Goal: Communication & Community: Participate in discussion

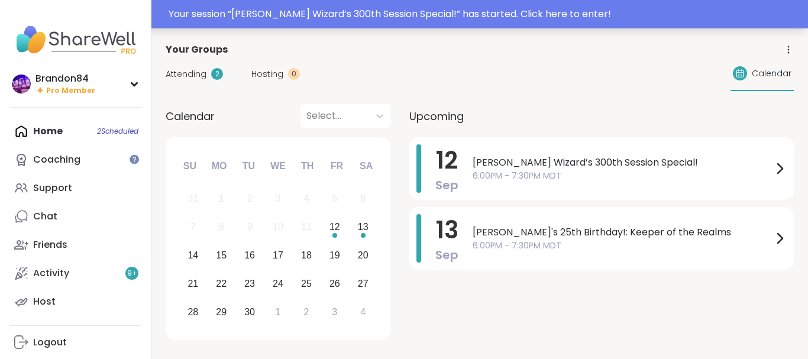
click at [654, 5] on div "Your session “ [PERSON_NAME] Wizard’s 300th Session Special! ” has started. Cli…" at bounding box center [404, 14] width 808 height 28
drag, startPoint x: 654, startPoint y: 5, endPoint x: 674, endPoint y: 38, distance: 38.8
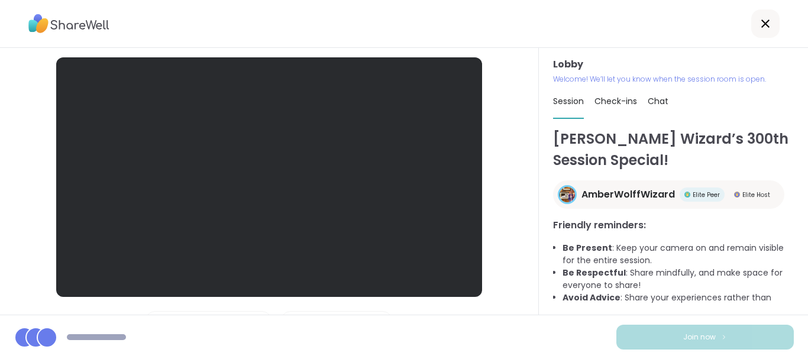
click at [653, 12] on div at bounding box center [404, 24] width 808 height 48
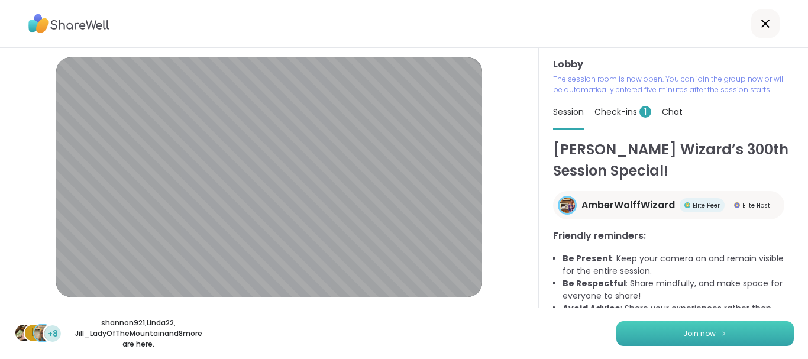
click at [676, 328] on button "Join now" at bounding box center [704, 333] width 177 height 25
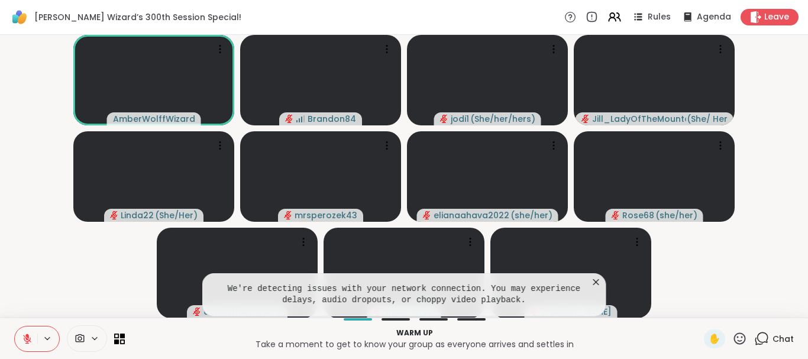
click at [596, 283] on icon at bounding box center [596, 282] width 6 height 6
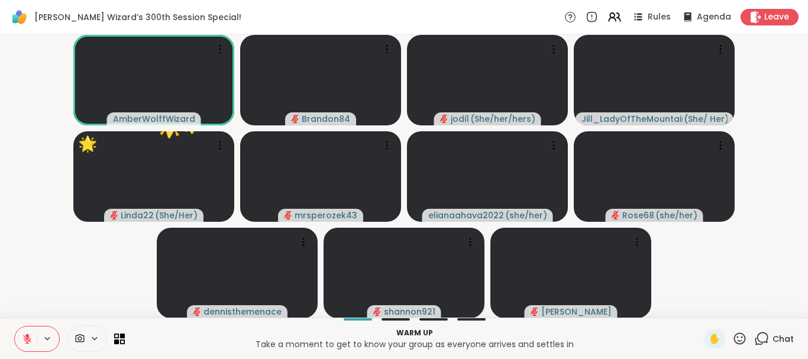
click at [28, 331] on button at bounding box center [26, 339] width 22 height 25
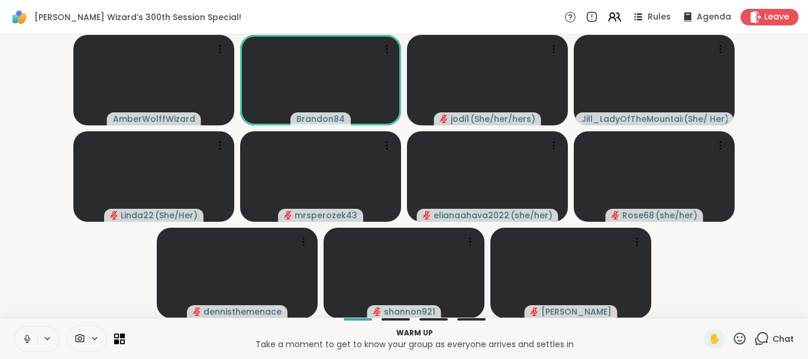
click at [15, 327] on button at bounding box center [26, 339] width 22 height 25
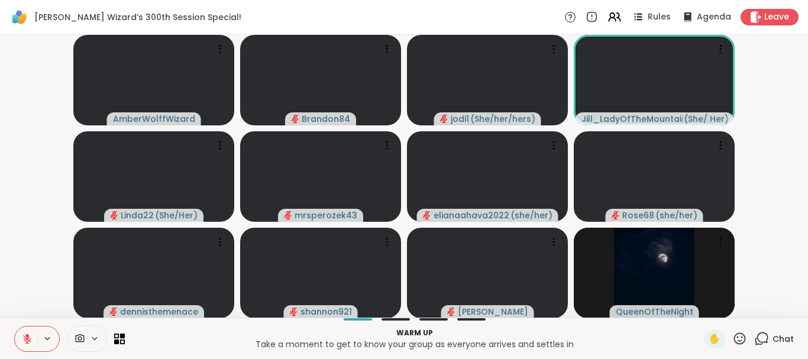
click at [28, 331] on button at bounding box center [26, 339] width 22 height 25
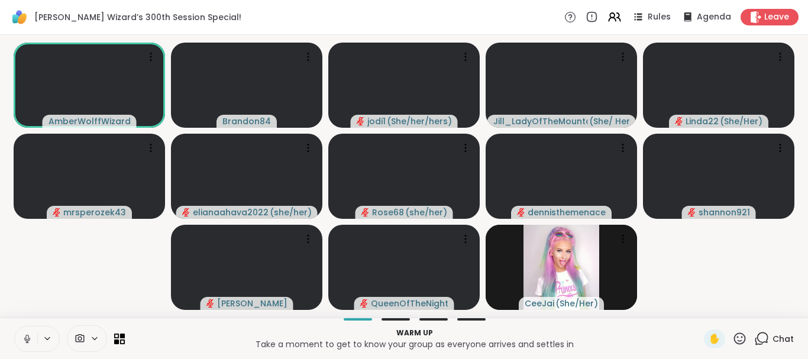
click at [28, 331] on button at bounding box center [26, 339] width 22 height 25
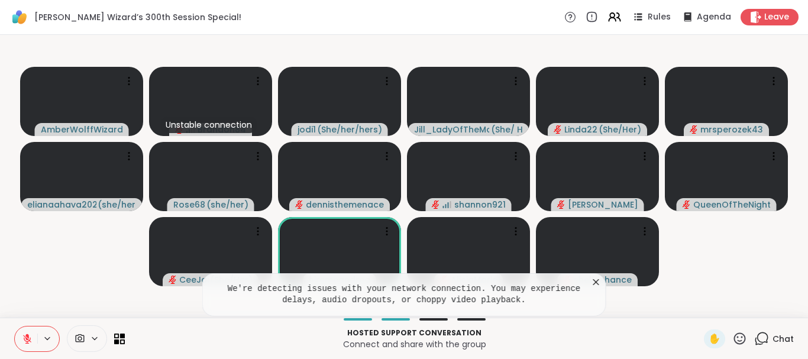
click at [598, 280] on icon at bounding box center [596, 282] width 12 height 12
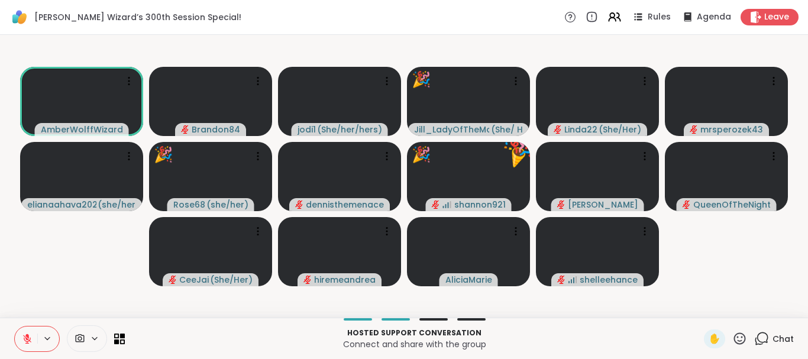
click at [742, 341] on icon at bounding box center [740, 338] width 12 height 12
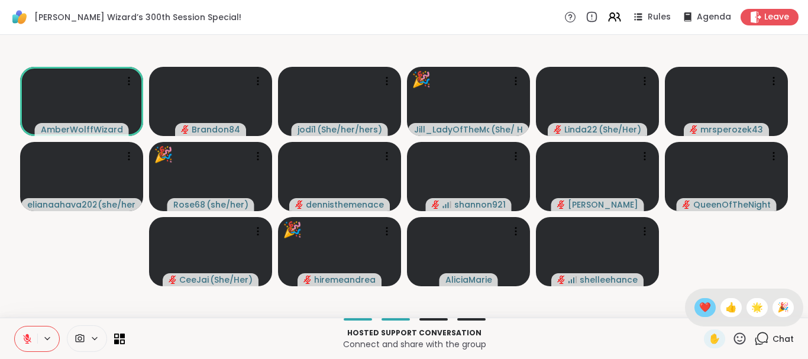
click at [695, 304] on div "❤️" at bounding box center [705, 307] width 21 height 19
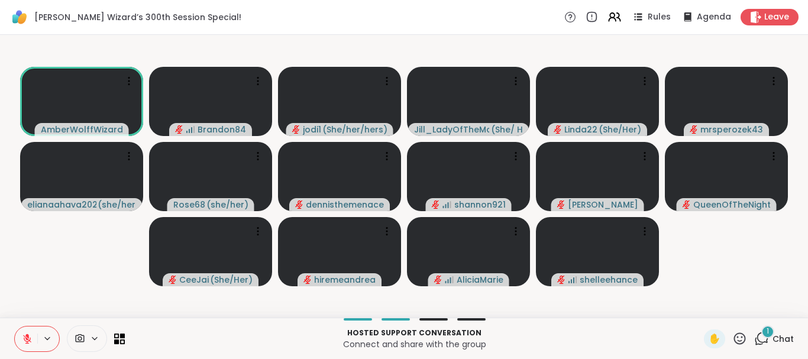
click at [769, 333] on span "1" at bounding box center [768, 332] width 2 height 10
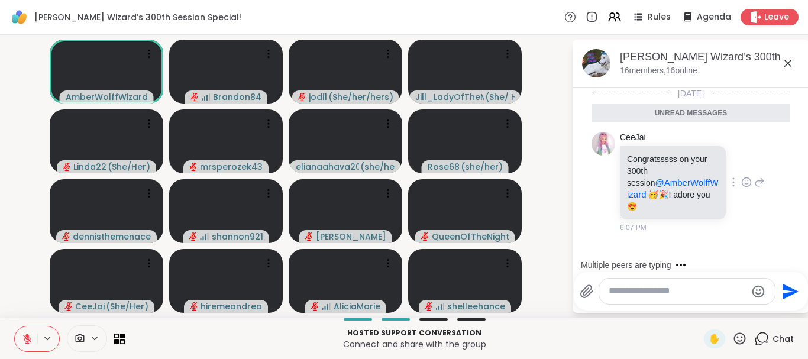
click at [743, 177] on icon at bounding box center [746, 182] width 11 height 12
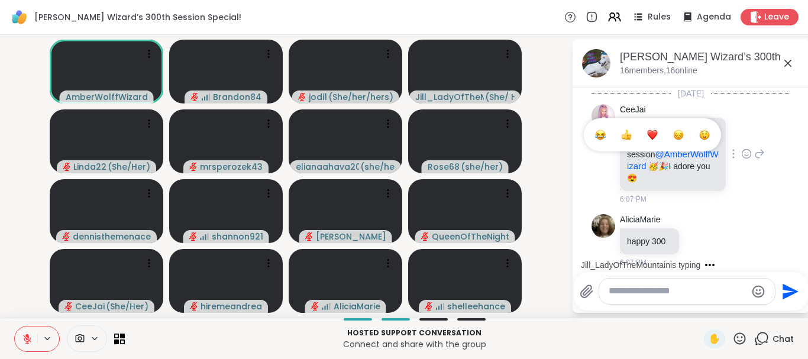
click at [650, 130] on div "Select Reaction: Heart" at bounding box center [652, 135] width 11 height 11
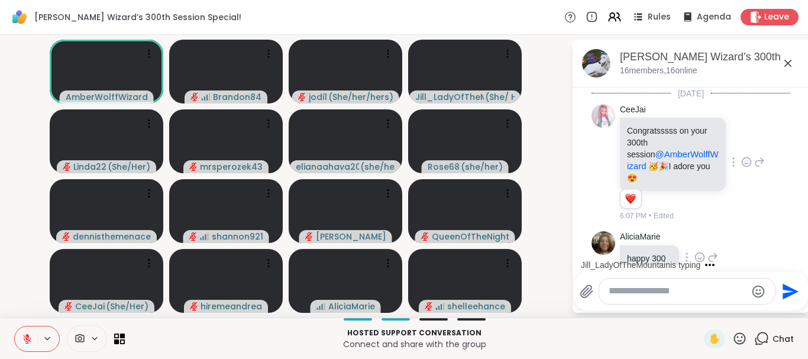
click at [699, 253] on icon at bounding box center [700, 257] width 9 height 9
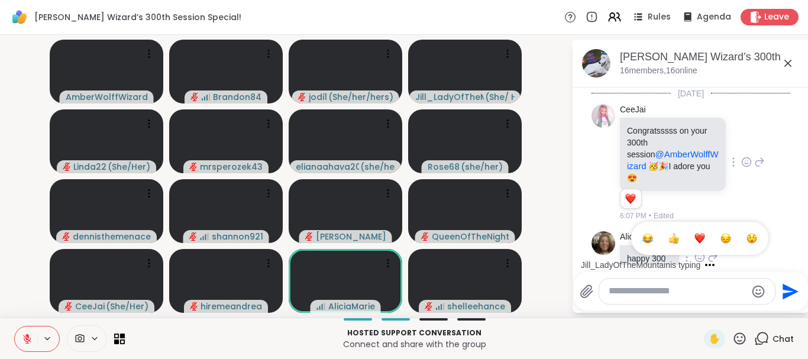
click at [703, 233] on div "Select Reaction: Heart" at bounding box center [700, 238] width 11 height 11
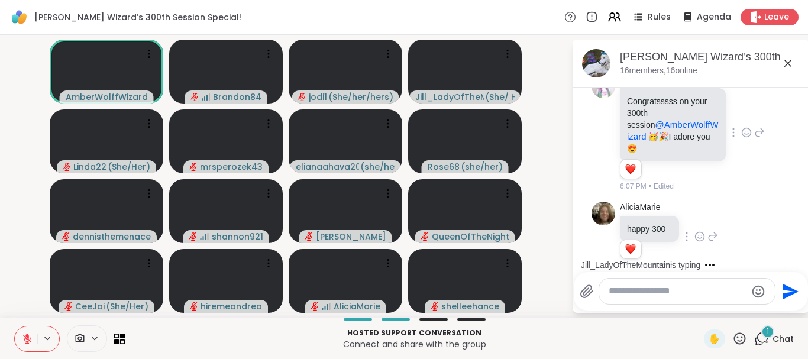
scroll to position [140, 0]
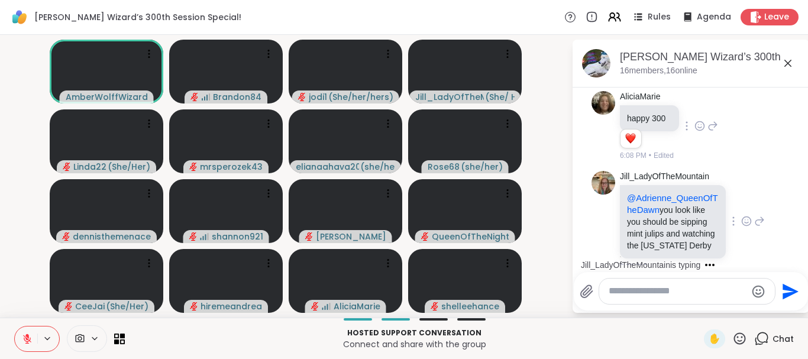
click at [745, 215] on icon at bounding box center [746, 221] width 11 height 12
click at [605, 197] on div "Select Reaction: Joy" at bounding box center [600, 202] width 11 height 11
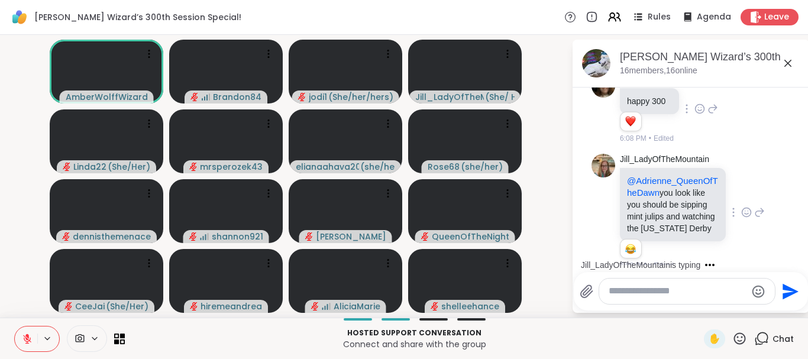
click at [748, 206] on icon at bounding box center [746, 212] width 11 height 12
click at [655, 188] on div "Select Reaction: Heart" at bounding box center [652, 193] width 11 height 11
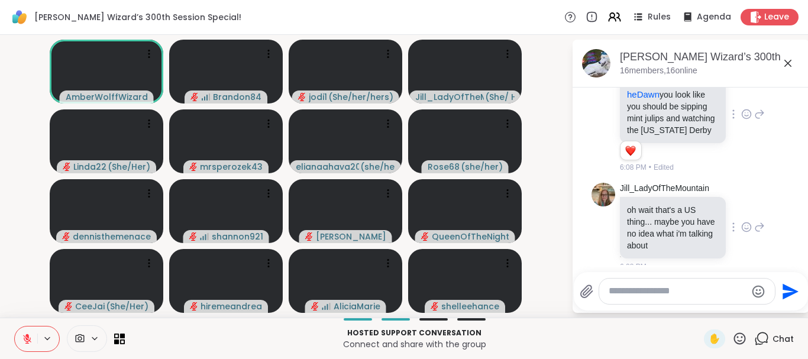
click at [748, 221] on icon at bounding box center [746, 227] width 11 height 12
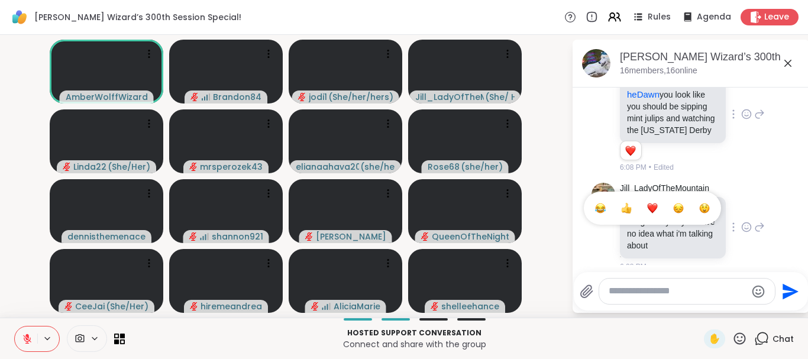
click at [605, 203] on div "Select Reaction: Joy" at bounding box center [600, 208] width 11 height 11
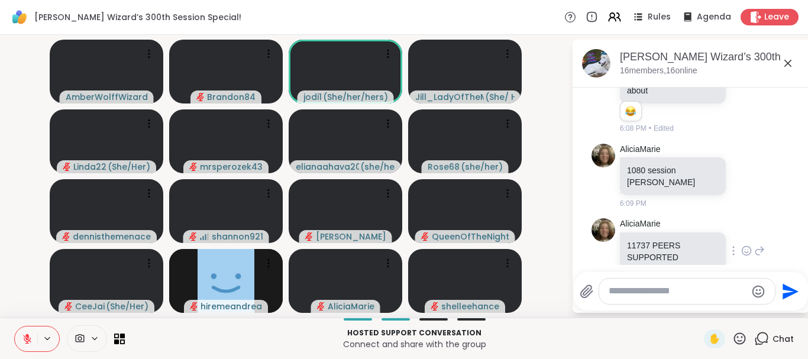
scroll to position [474, 0]
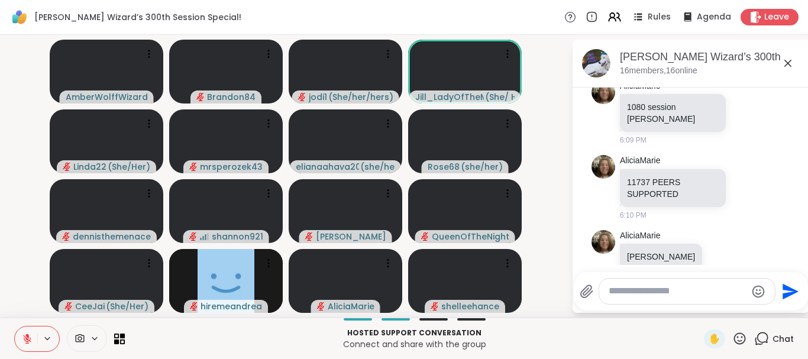
click at [735, 336] on icon at bounding box center [740, 338] width 12 height 12
click at [700, 299] on div "❤️" at bounding box center [705, 307] width 21 height 19
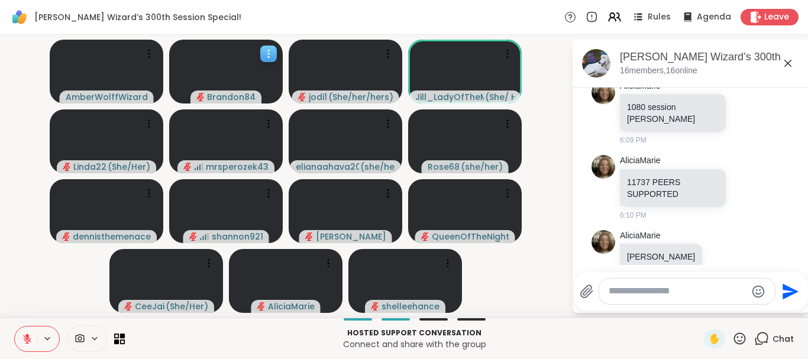
click at [264, 54] on icon at bounding box center [269, 54] width 12 height 12
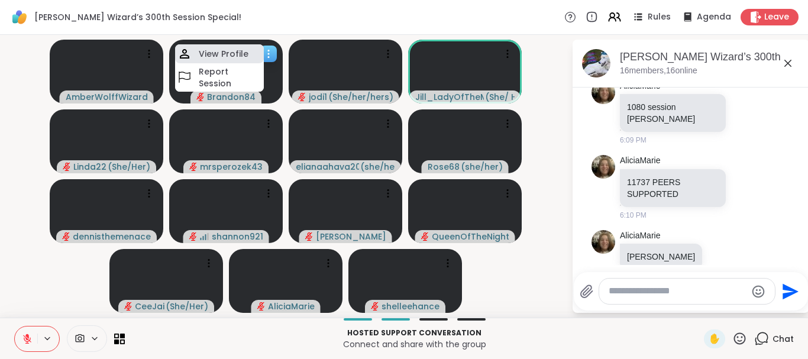
click at [221, 54] on h4 "View Profile" at bounding box center [224, 54] width 50 height 12
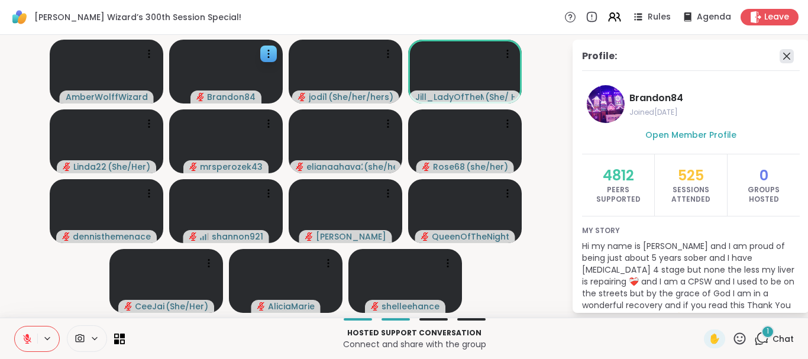
click at [788, 58] on icon at bounding box center [786, 56] width 7 height 7
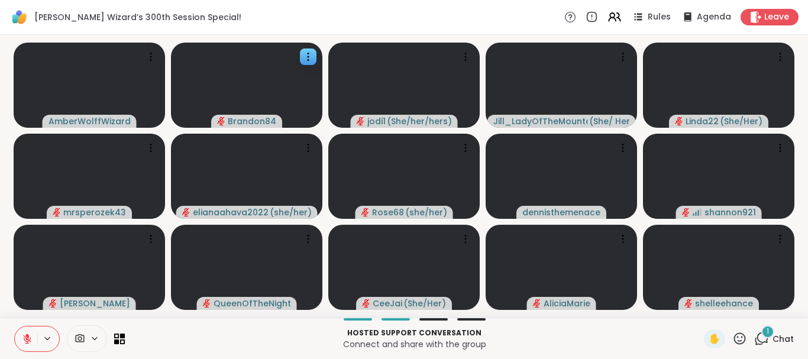
click at [761, 337] on icon at bounding box center [761, 338] width 15 height 15
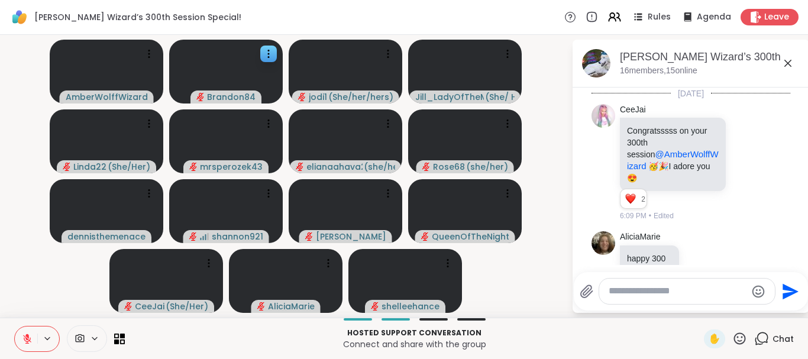
scroll to position [611, 0]
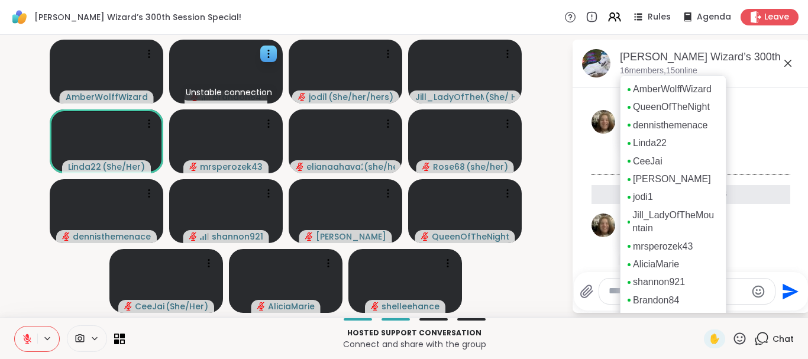
click at [644, 69] on p "16 members, 15 online" at bounding box center [658, 71] width 77 height 12
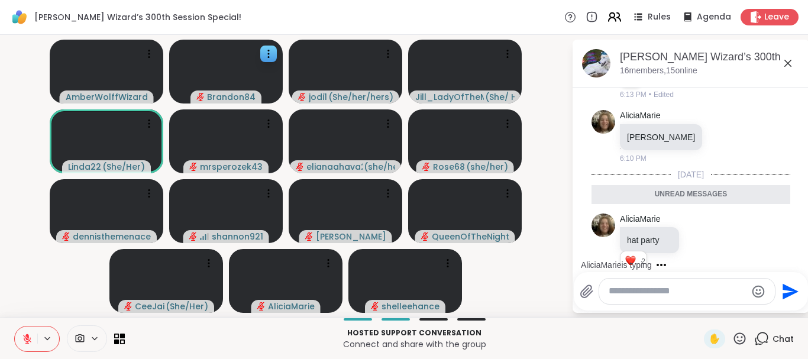
click at [612, 17] on icon at bounding box center [614, 16] width 15 height 15
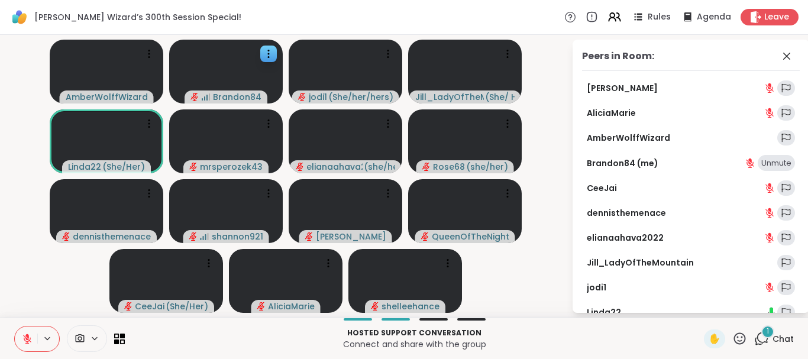
scroll to position [141, 0]
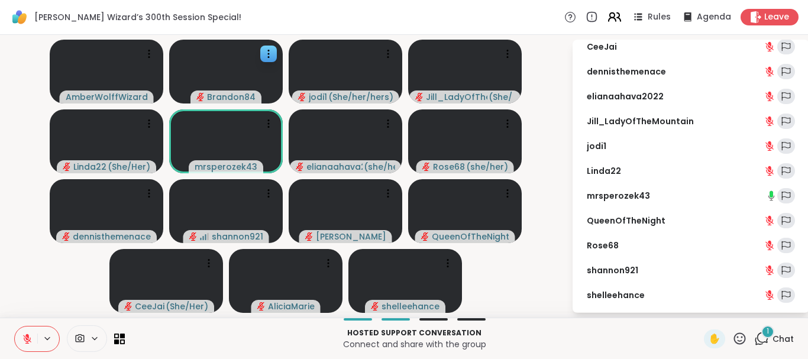
click at [613, 16] on icon at bounding box center [614, 16] width 15 height 15
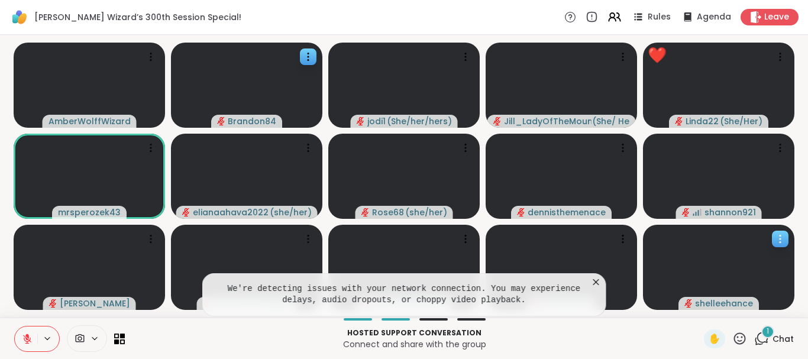
click at [778, 239] on icon at bounding box center [780, 239] width 12 height 12
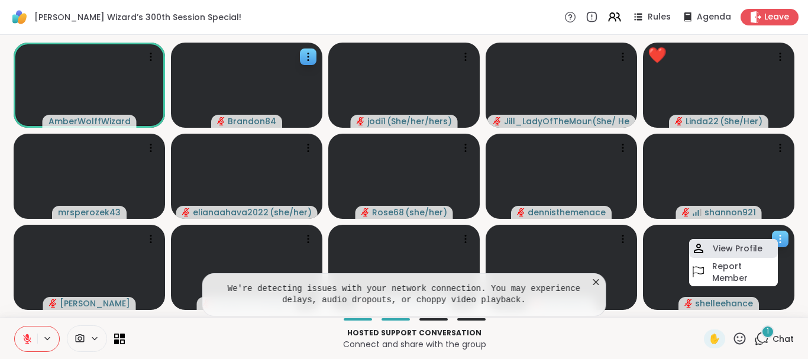
click at [728, 249] on h4 "View Profile" at bounding box center [738, 249] width 50 height 12
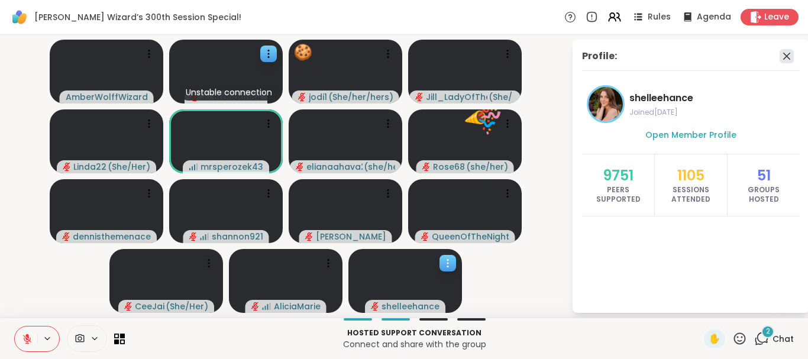
click at [787, 53] on icon at bounding box center [787, 56] width 14 height 14
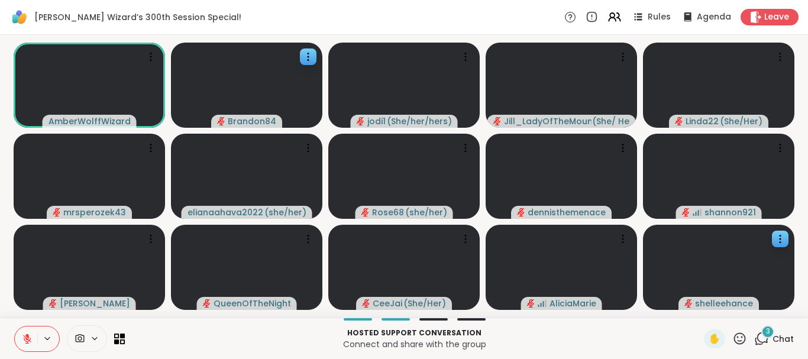
click at [741, 338] on icon at bounding box center [739, 338] width 15 height 15
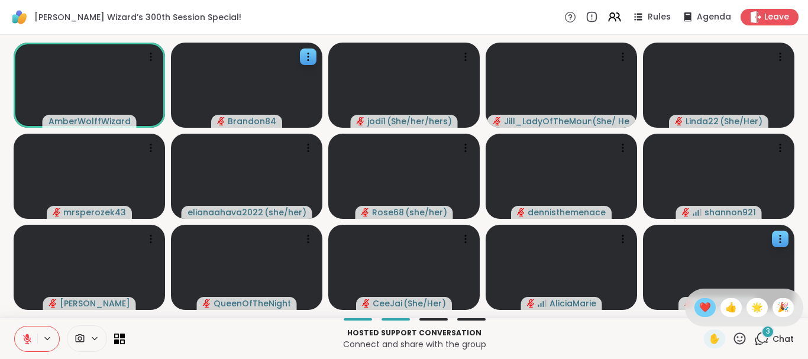
click at [699, 308] on span "❤️" at bounding box center [705, 308] width 12 height 14
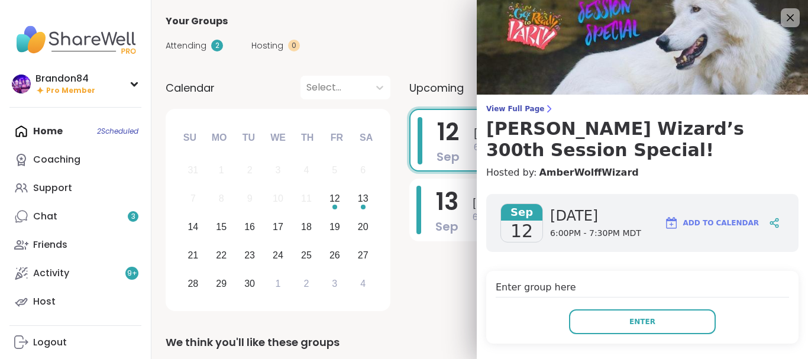
click at [675, 309] on button "Enter" at bounding box center [642, 321] width 147 height 25
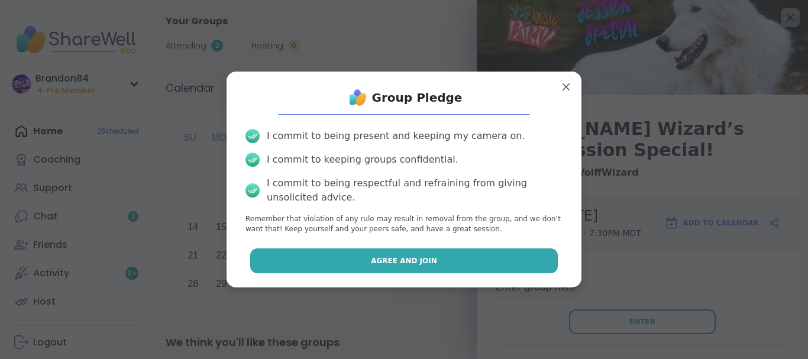
click at [461, 258] on button "Agree and Join" at bounding box center [404, 260] width 308 height 25
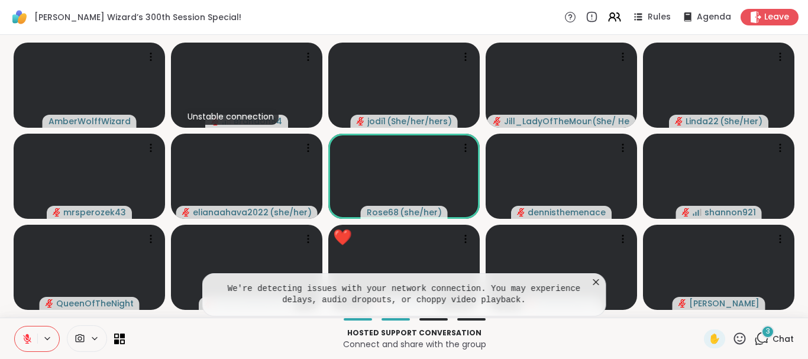
click at [760, 334] on icon at bounding box center [762, 337] width 11 height 11
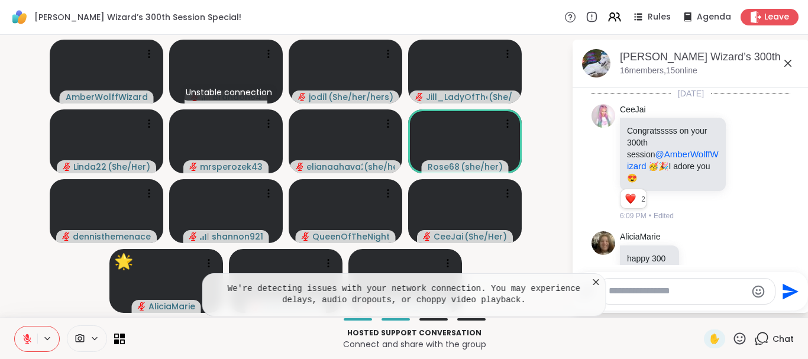
scroll to position [800, 0]
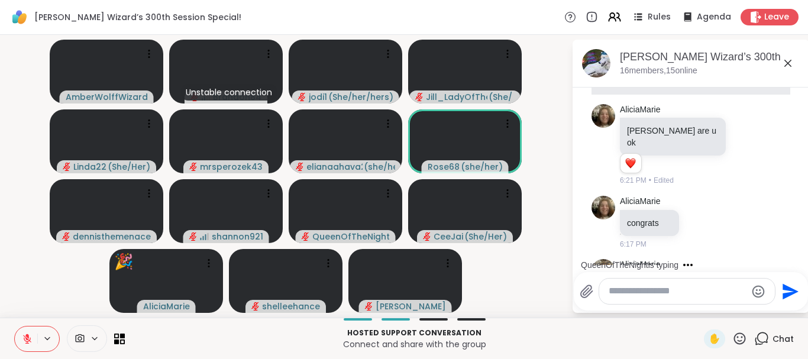
click at [759, 195] on div "AliciaMarie congrats 6:17 PM" at bounding box center [691, 222] width 199 height 63
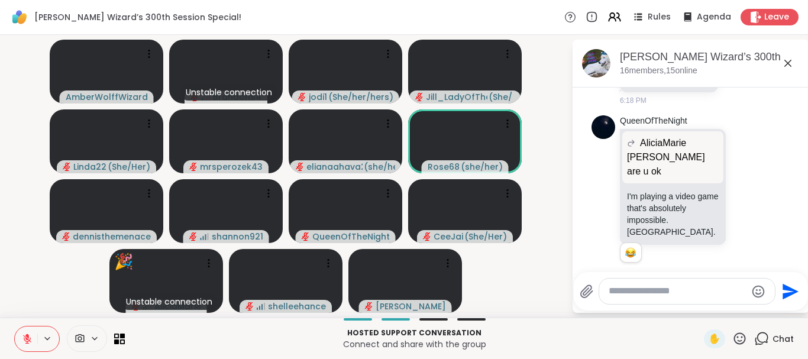
scroll to position [1012, 0]
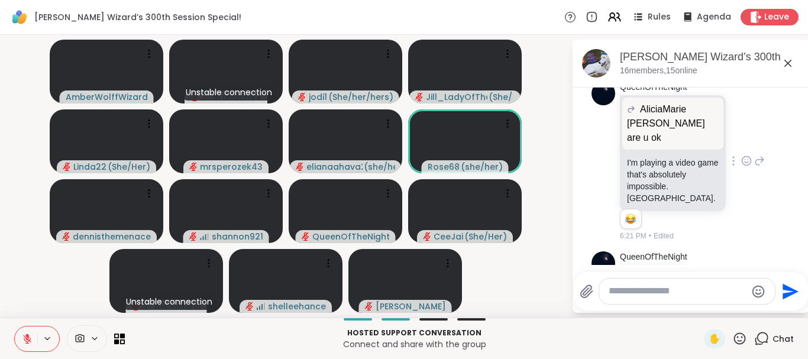
click at [746, 155] on icon at bounding box center [746, 161] width 11 height 12
click at [652, 137] on div "Select Reaction: Heart" at bounding box center [652, 142] width 11 height 11
click at [760, 154] on icon at bounding box center [759, 161] width 11 height 14
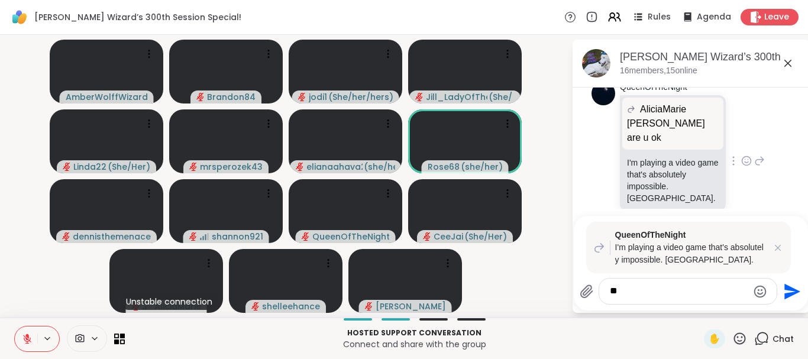
type textarea "*"
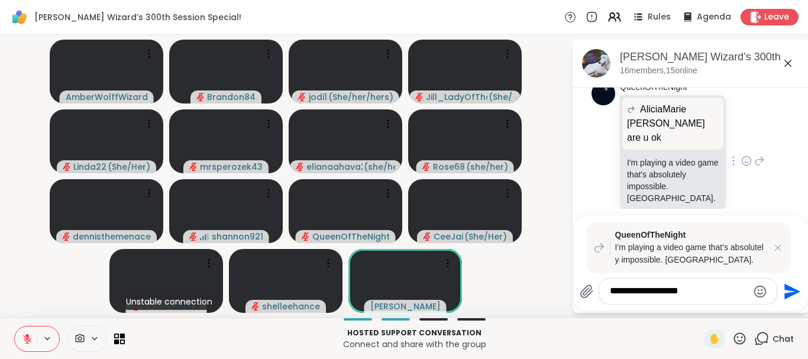
type textarea "**********"
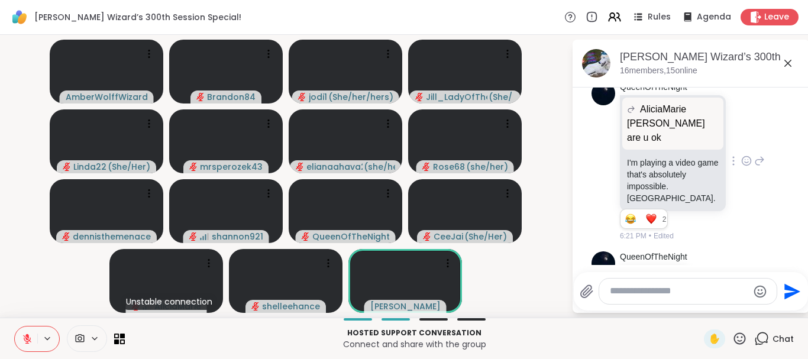
scroll to position [1144, 0]
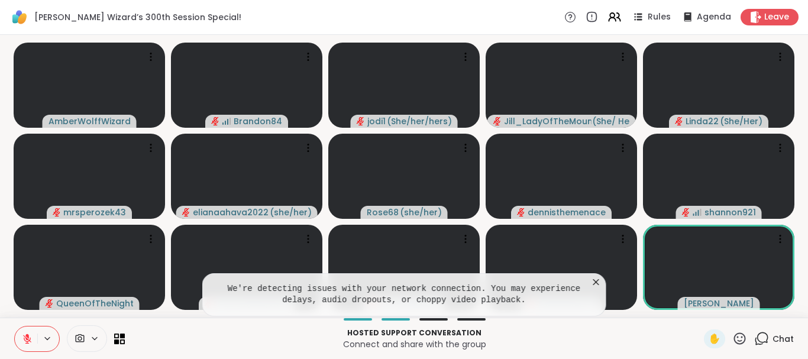
click at [596, 283] on icon at bounding box center [596, 282] width 12 height 12
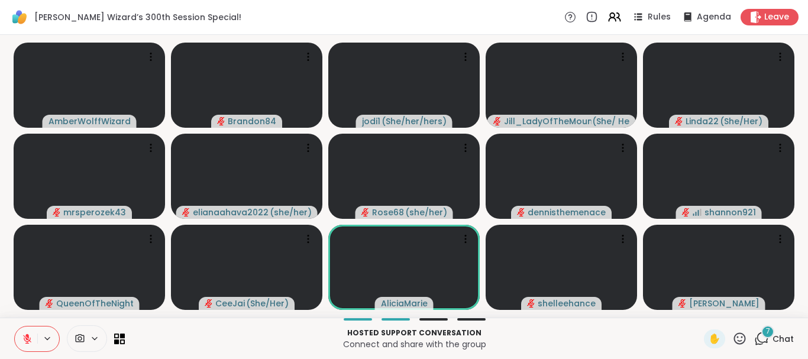
click at [768, 339] on icon at bounding box center [762, 337] width 11 height 11
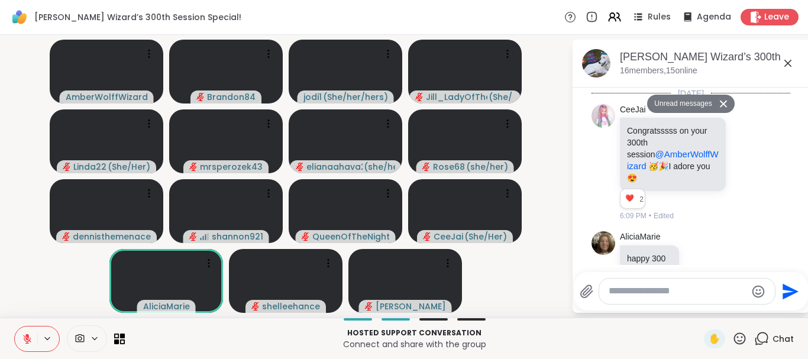
click at [791, 64] on icon at bounding box center [788, 63] width 14 height 14
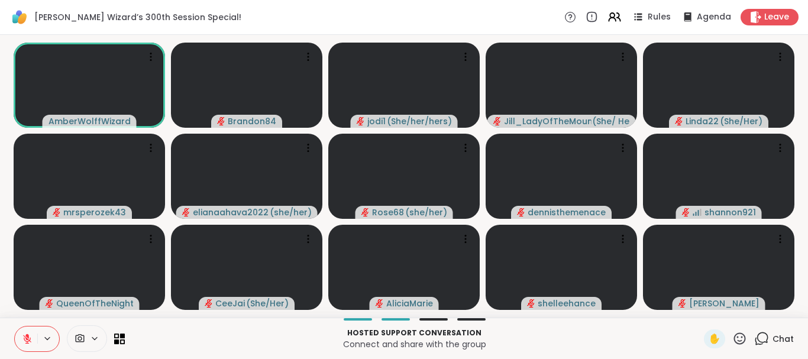
click at [20, 337] on button at bounding box center [26, 339] width 22 height 25
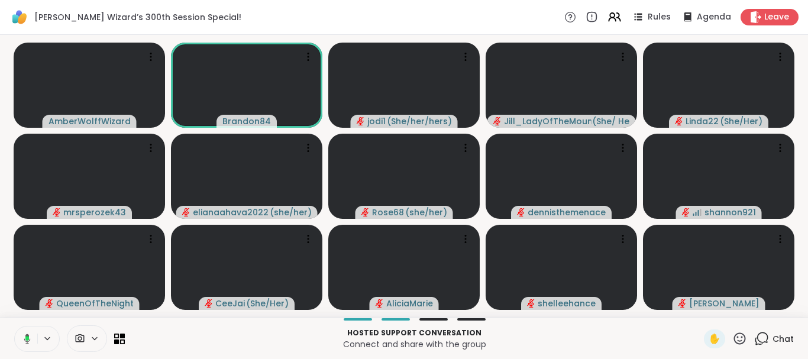
click at [20, 337] on button at bounding box center [25, 339] width 24 height 25
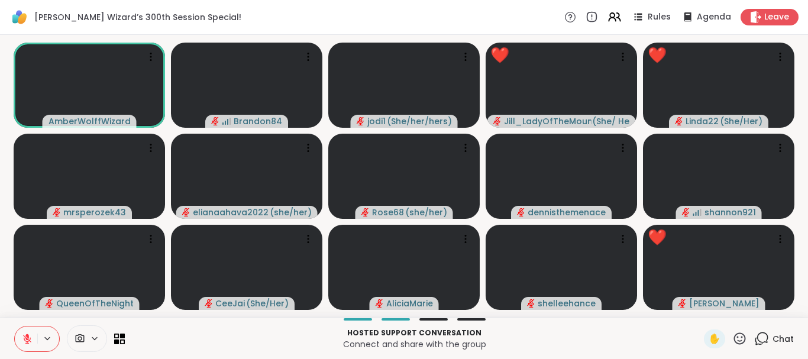
click at [15, 327] on button at bounding box center [26, 339] width 22 height 25
click at [20, 337] on button at bounding box center [26, 339] width 22 height 25
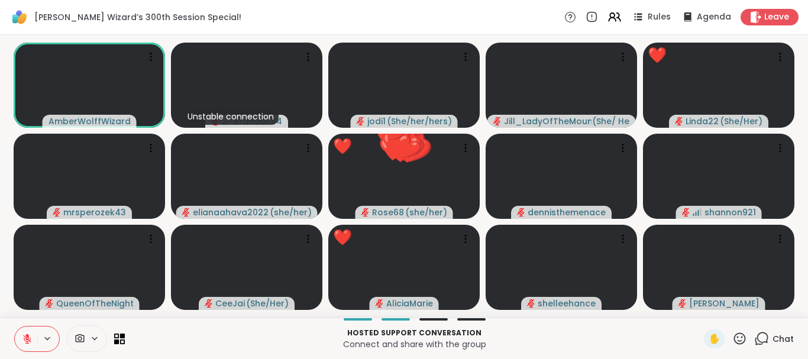
click at [20, 337] on button at bounding box center [26, 339] width 22 height 25
click at [15, 327] on button at bounding box center [26, 339] width 22 height 25
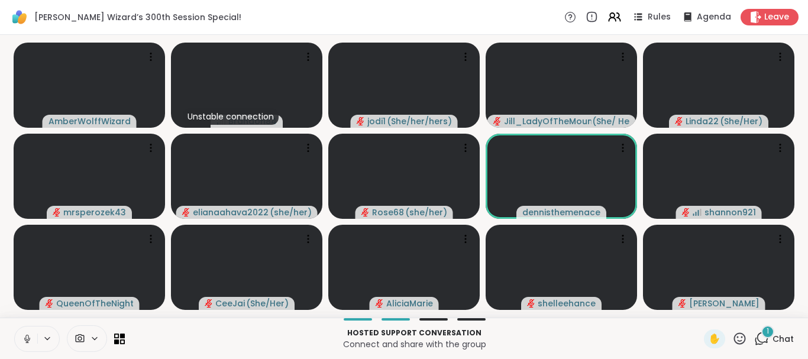
click at [27, 341] on icon at bounding box center [27, 342] width 1 height 2
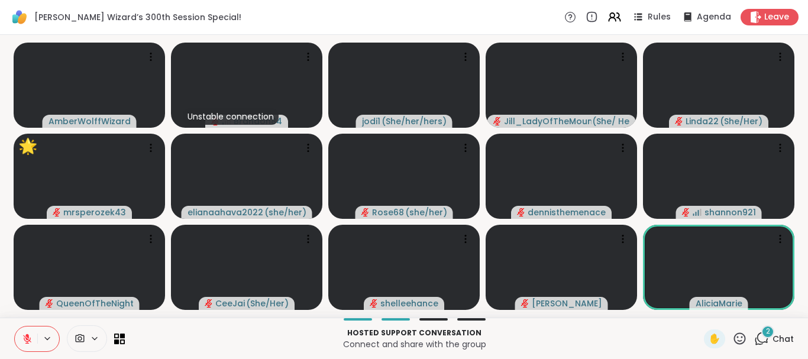
click at [737, 336] on icon at bounding box center [739, 338] width 15 height 15
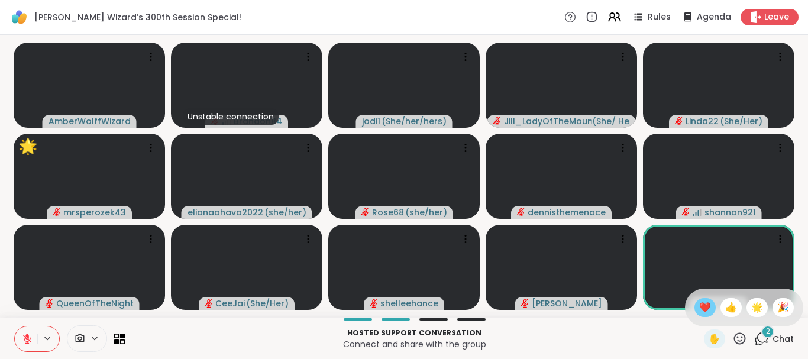
click at [699, 308] on span "❤️" at bounding box center [705, 308] width 12 height 14
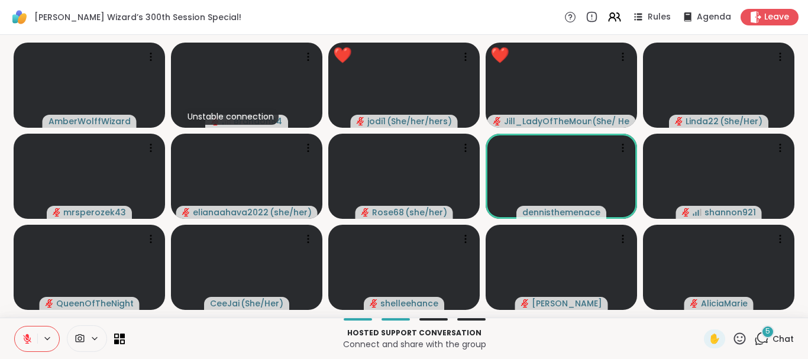
click at [759, 335] on icon at bounding box center [762, 337] width 11 height 11
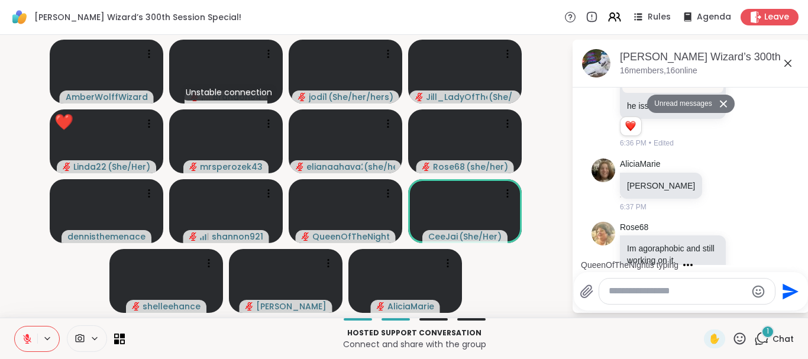
scroll to position [2301, 0]
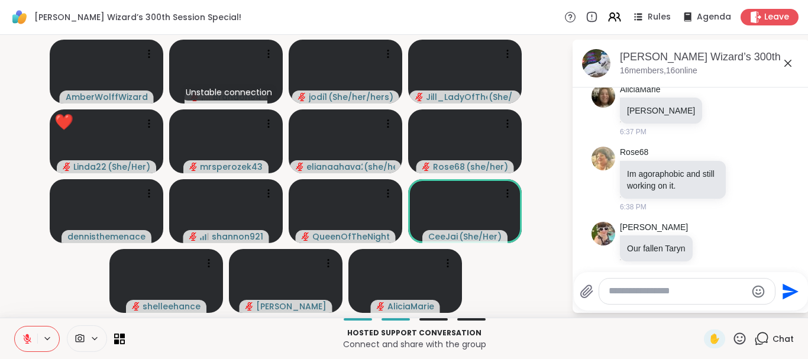
click at [625, 295] on textarea "Type your message" at bounding box center [678, 291] width 138 height 12
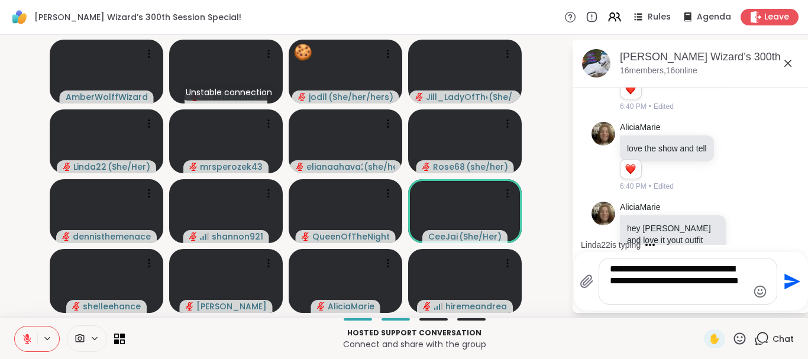
scroll to position [2631, 0]
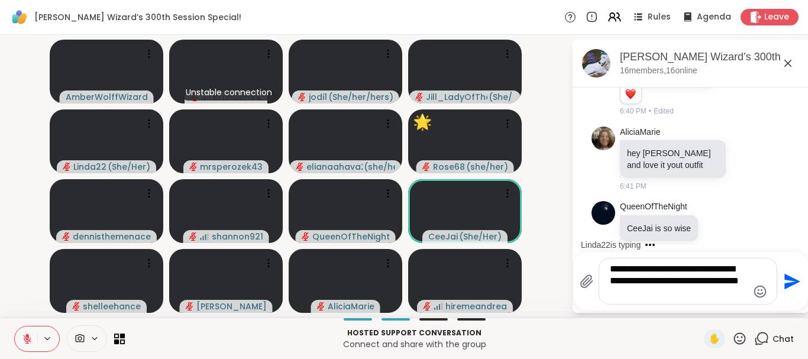
type textarea "**********"
click at [796, 279] on icon "Send" at bounding box center [790, 281] width 19 height 19
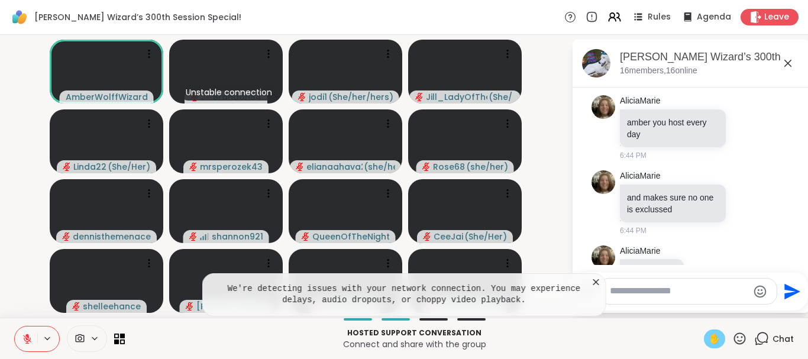
scroll to position [3510, 0]
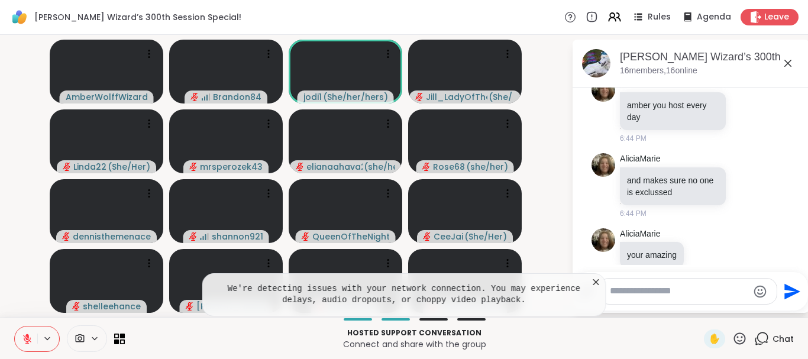
click at [596, 282] on icon at bounding box center [596, 282] width 6 height 6
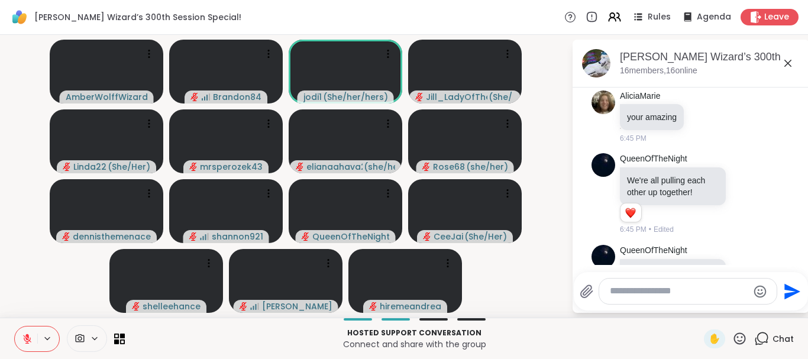
scroll to position [3780, 0]
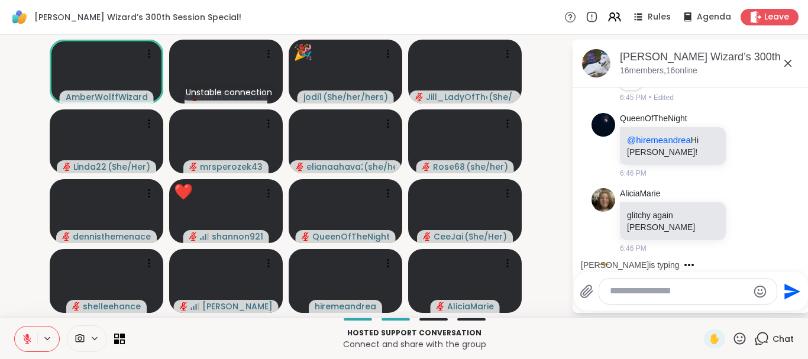
click at [19, 340] on button at bounding box center [26, 339] width 22 height 25
click at [15, 327] on button at bounding box center [26, 339] width 22 height 25
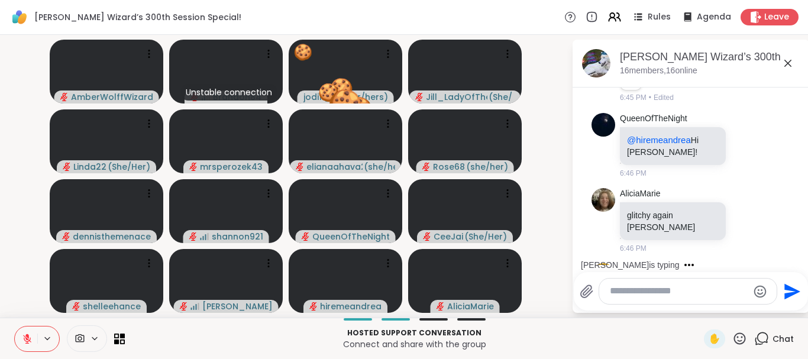
click at [21, 336] on button at bounding box center [26, 339] width 22 height 25
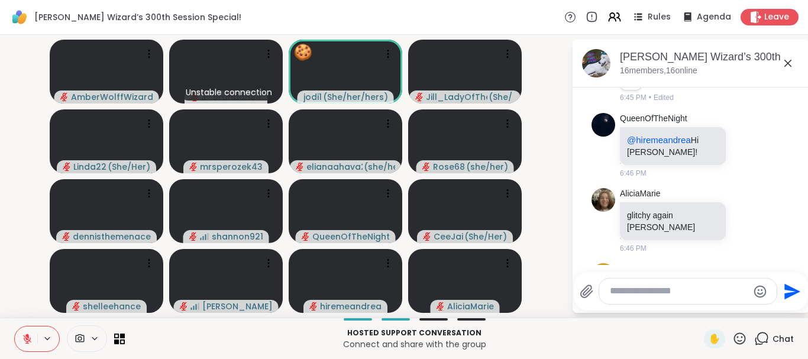
click at [22, 334] on icon at bounding box center [27, 339] width 11 height 11
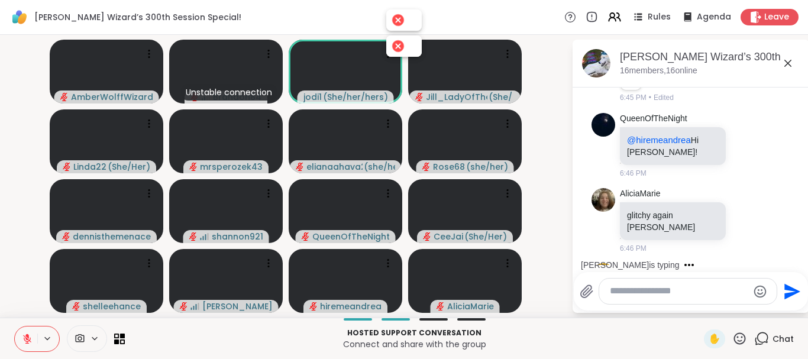
click at [22, 334] on icon at bounding box center [27, 339] width 11 height 11
click at [15, 327] on button at bounding box center [26, 339] width 22 height 25
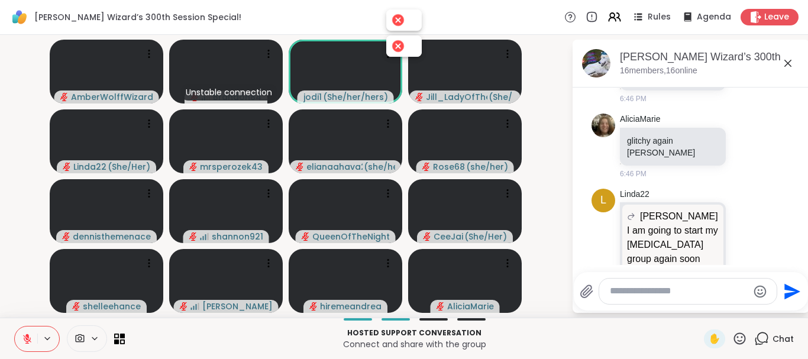
click at [15, 327] on button at bounding box center [26, 339] width 22 height 25
click at [22, 334] on icon at bounding box center [27, 339] width 11 height 11
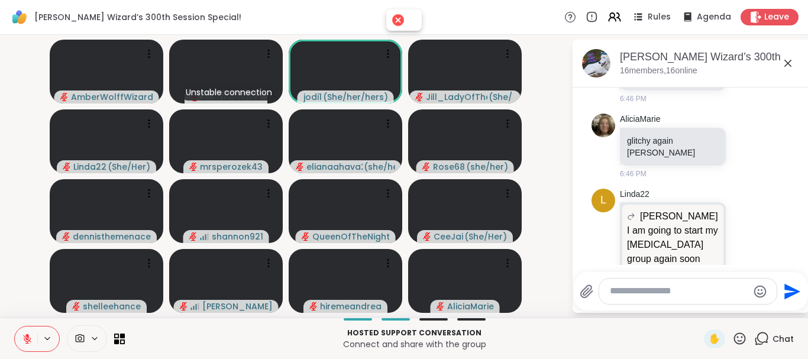
click at [22, 334] on icon at bounding box center [27, 339] width 11 height 11
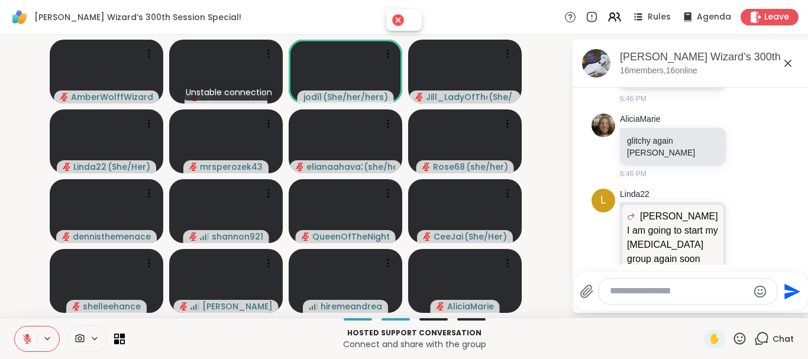
click at [22, 334] on icon at bounding box center [27, 339] width 11 height 11
click at [28, 338] on icon at bounding box center [27, 339] width 11 height 11
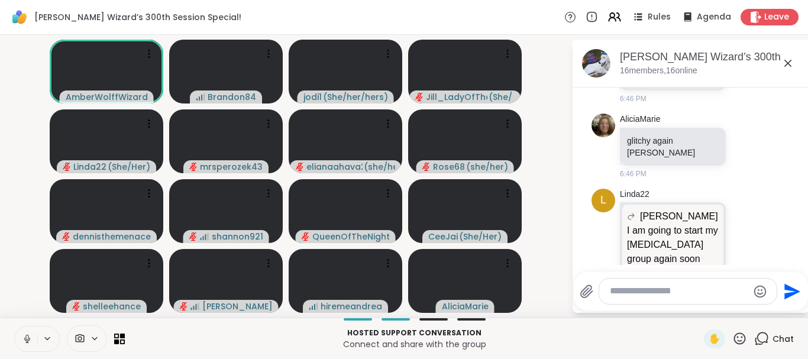
click at [15, 327] on button at bounding box center [26, 339] width 22 height 25
click at [27, 340] on icon at bounding box center [27, 339] width 11 height 11
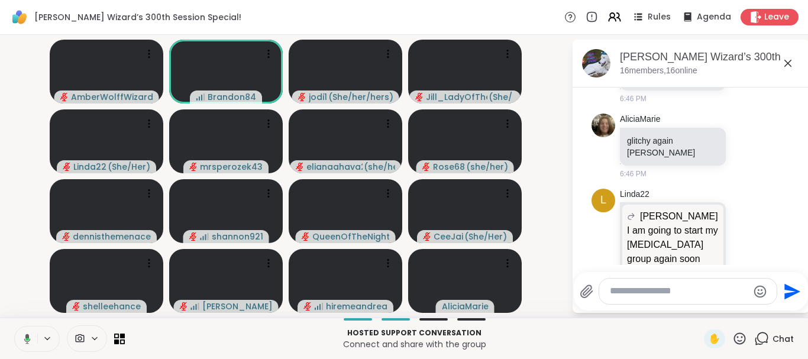
click at [27, 340] on icon at bounding box center [27, 339] width 4 height 3
click at [13, 327] on button at bounding box center [25, 339] width 24 height 25
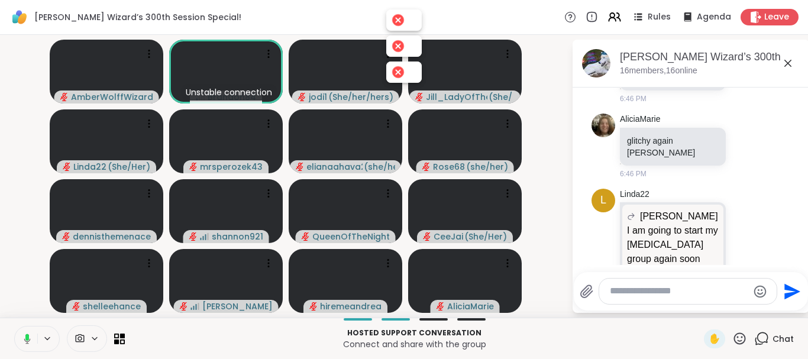
click at [25, 342] on icon at bounding box center [25, 339] width 11 height 11
click at [13, 327] on button at bounding box center [25, 339] width 24 height 25
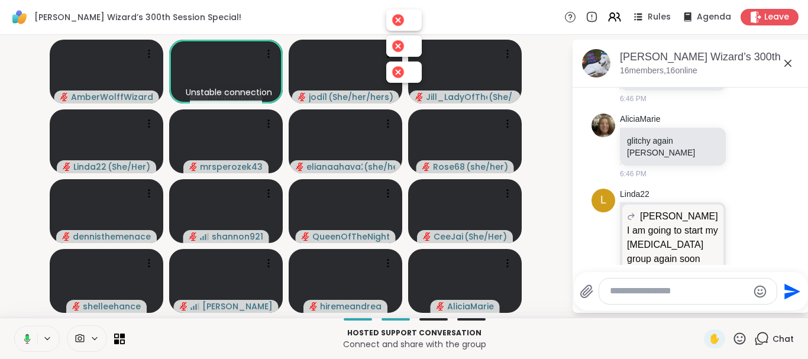
click at [25, 342] on icon at bounding box center [25, 339] width 11 height 11
click at [13, 327] on button at bounding box center [25, 339] width 24 height 25
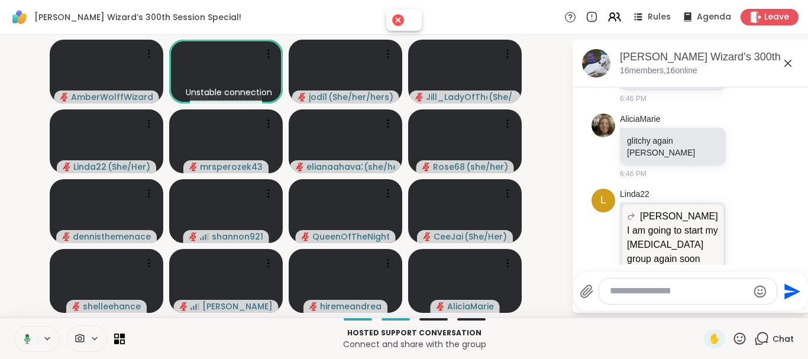
click at [25, 342] on icon at bounding box center [25, 339] width 11 height 11
click at [13, 327] on button at bounding box center [25, 339] width 24 height 25
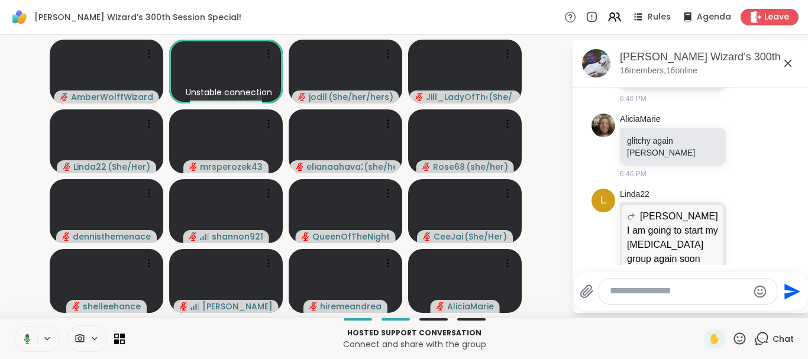
click at [25, 339] on icon at bounding box center [25, 339] width 11 height 11
click at [13, 327] on button at bounding box center [25, 339] width 24 height 25
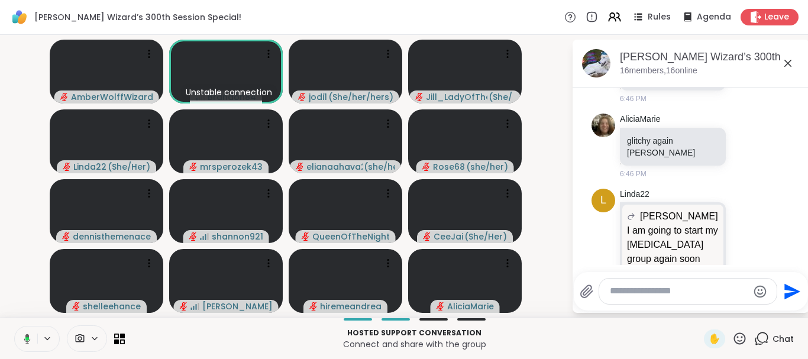
click at [13, 327] on button at bounding box center [25, 339] width 24 height 25
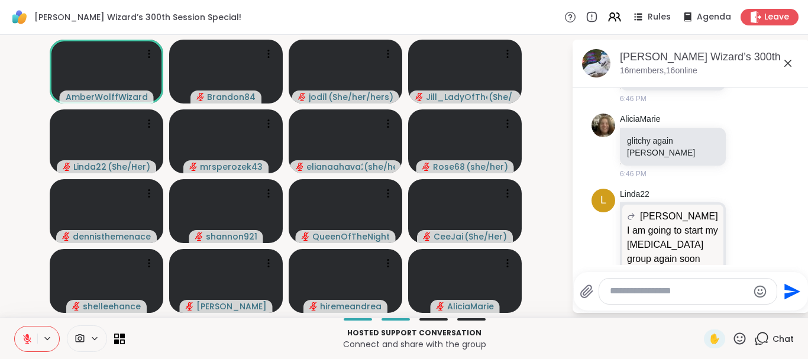
scroll to position [3871, 0]
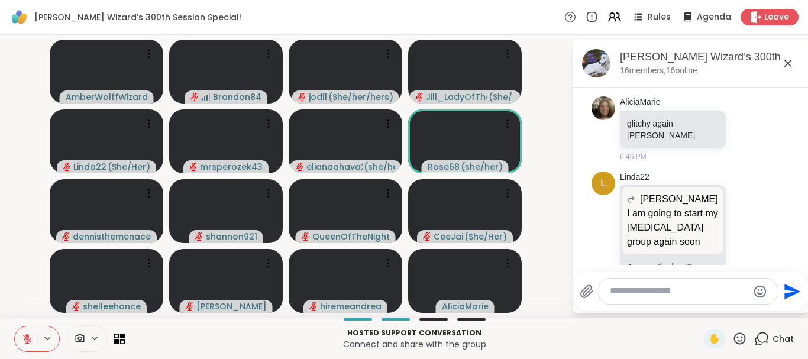
click at [25, 339] on icon at bounding box center [27, 339] width 11 height 11
click at [13, 327] on button at bounding box center [25, 339] width 24 height 25
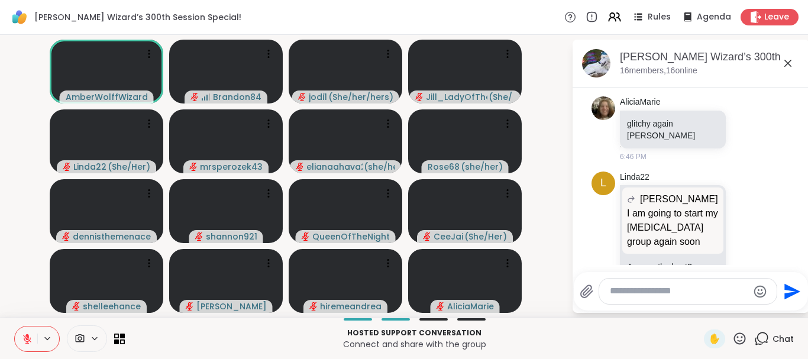
click at [15, 327] on button at bounding box center [26, 339] width 22 height 25
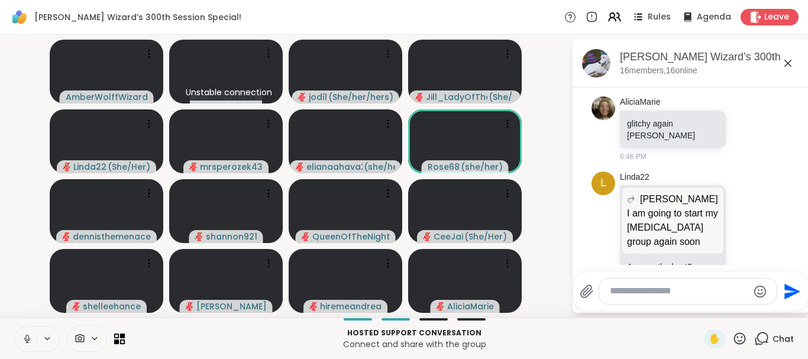
click at [15, 327] on button at bounding box center [26, 339] width 22 height 25
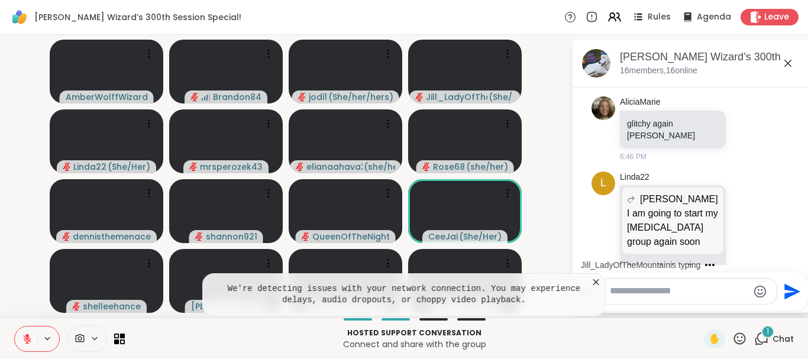
scroll to position [3970, 0]
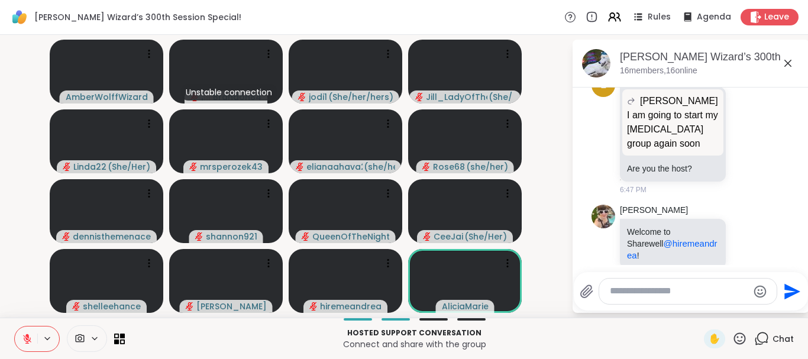
click at [15, 327] on button at bounding box center [26, 339] width 22 height 25
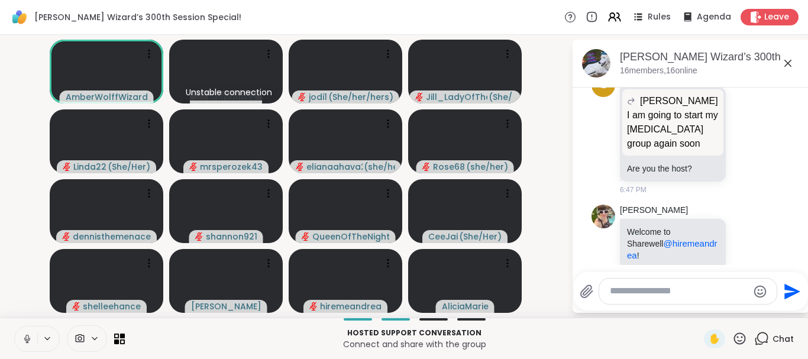
click at [15, 327] on button at bounding box center [26, 339] width 22 height 25
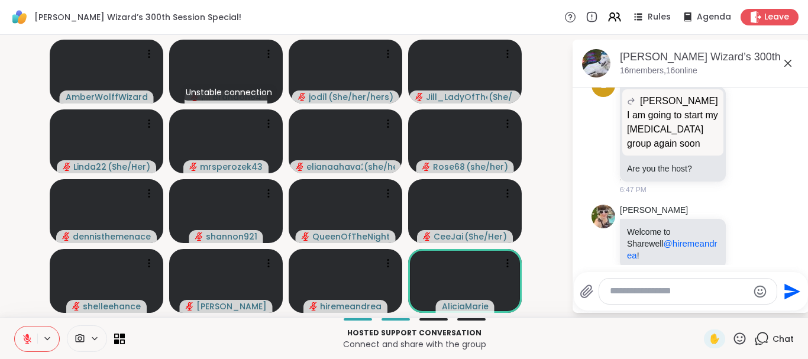
click at [744, 348] on icon at bounding box center [746, 352] width 9 height 9
click at [655, 322] on button "Select Reaction: Heart" at bounding box center [653, 334] width 24 height 24
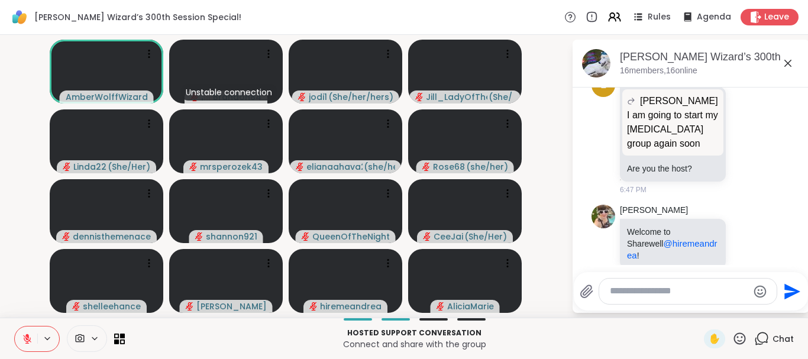
scroll to position [3987, 0]
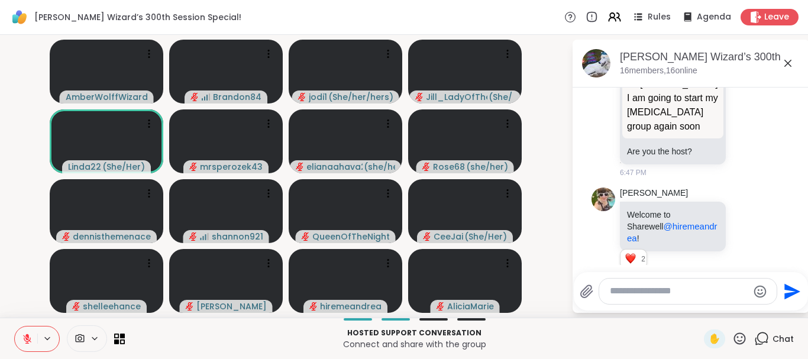
click at [741, 340] on icon at bounding box center [739, 338] width 15 height 15
click at [695, 304] on div "❤️" at bounding box center [705, 307] width 21 height 19
click at [695, 304] on div at bounding box center [688, 291] width 179 height 27
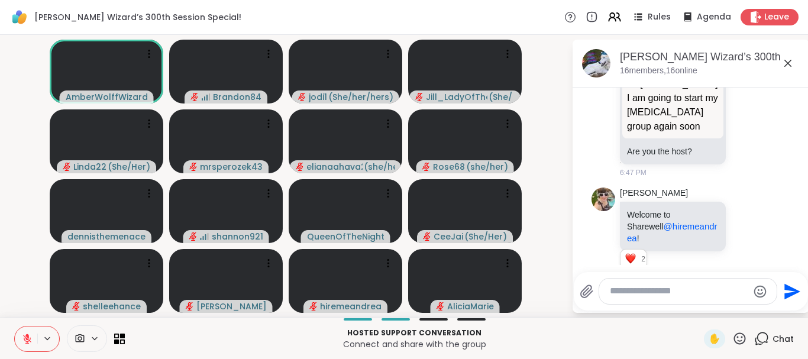
click at [23, 337] on icon at bounding box center [27, 339] width 11 height 11
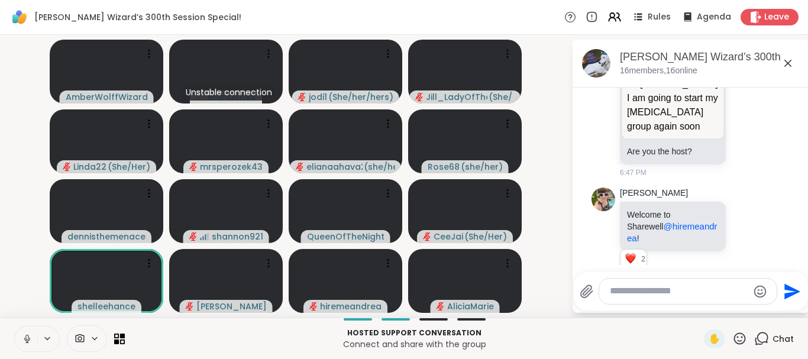
click at [15, 327] on button at bounding box center [26, 339] width 22 height 25
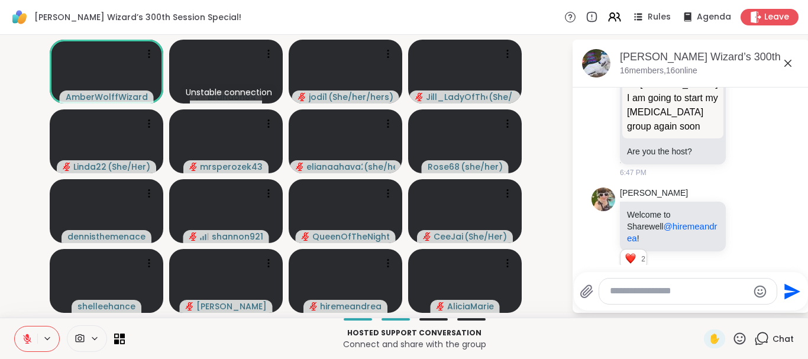
click at [23, 337] on icon at bounding box center [27, 339] width 11 height 11
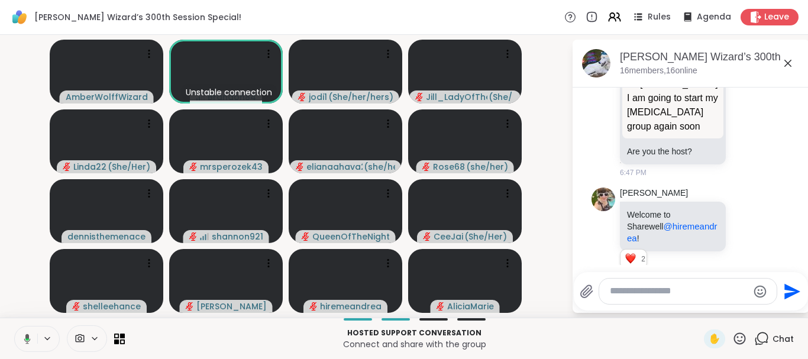
click at [13, 327] on button at bounding box center [25, 339] width 24 height 25
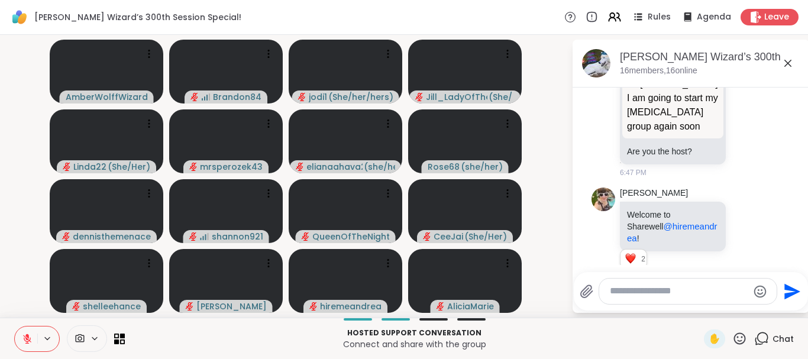
click at [24, 335] on icon at bounding box center [27, 339] width 8 height 8
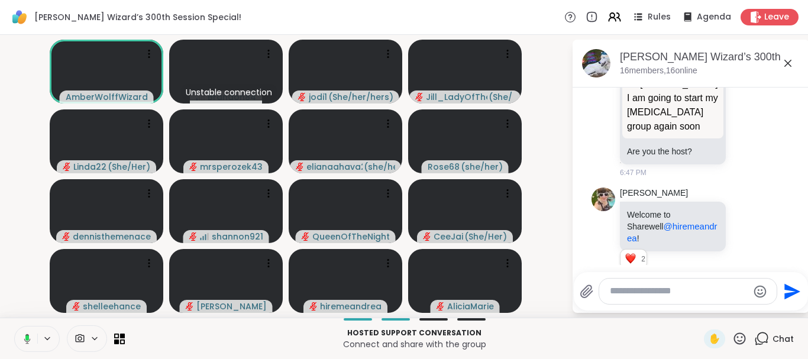
click at [24, 335] on icon at bounding box center [25, 339] width 11 height 11
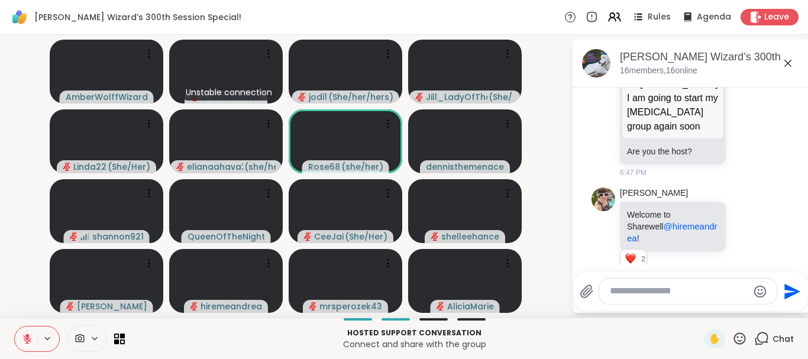
scroll to position [4062, 0]
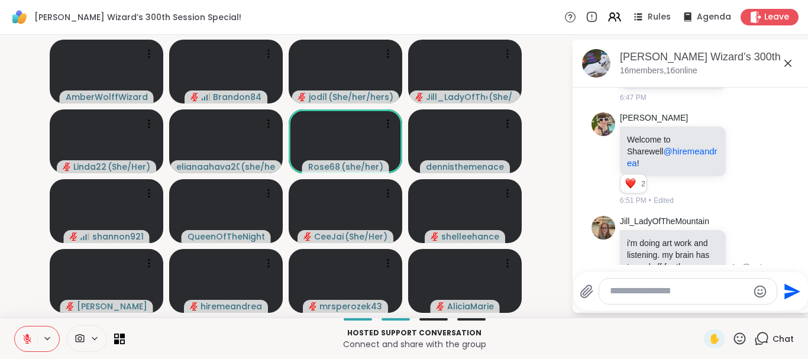
click at [746, 358] on icon at bounding box center [746, 364] width 11 height 12
click at [677, 340] on div "Select Reaction: Sad" at bounding box center [678, 345] width 11 height 11
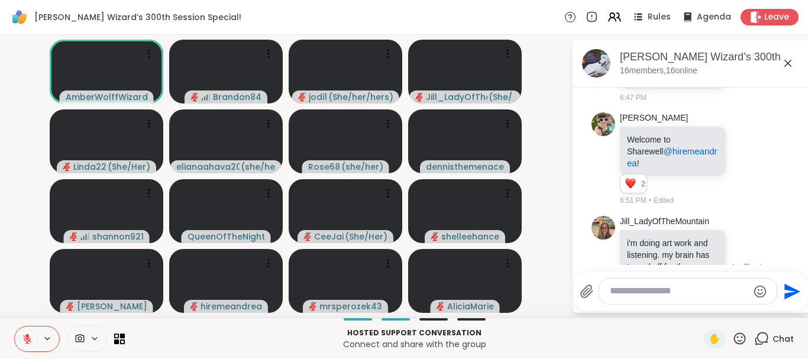
scroll to position [4078, 0]
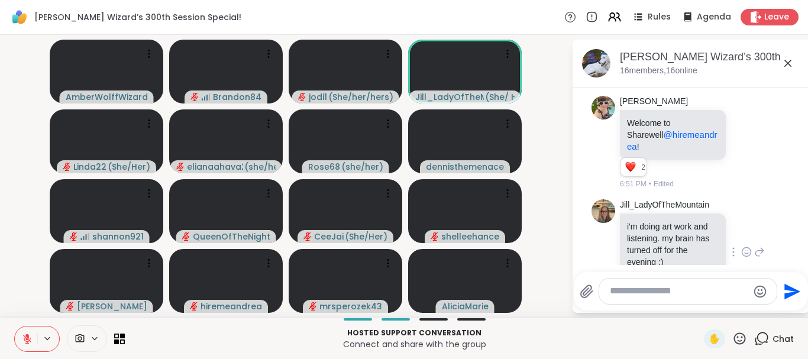
click at [21, 335] on button at bounding box center [26, 339] width 22 height 25
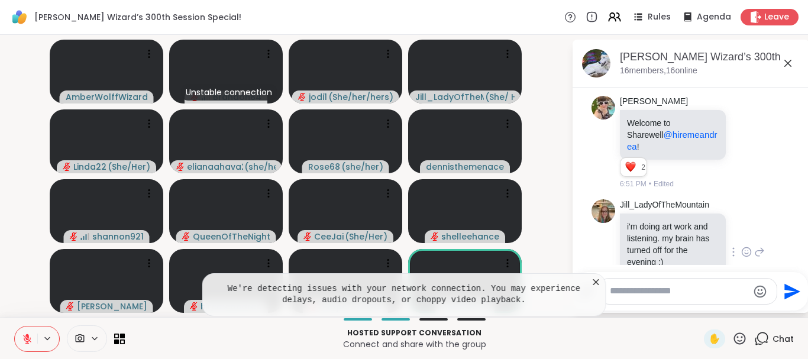
click at [21, 335] on button at bounding box center [26, 339] width 22 height 25
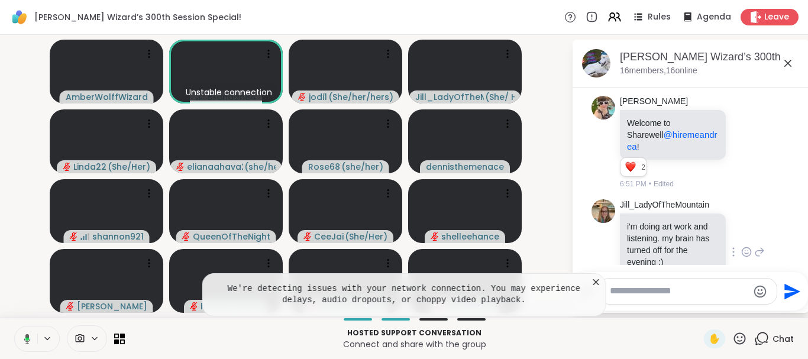
click at [13, 327] on button at bounding box center [25, 339] width 24 height 25
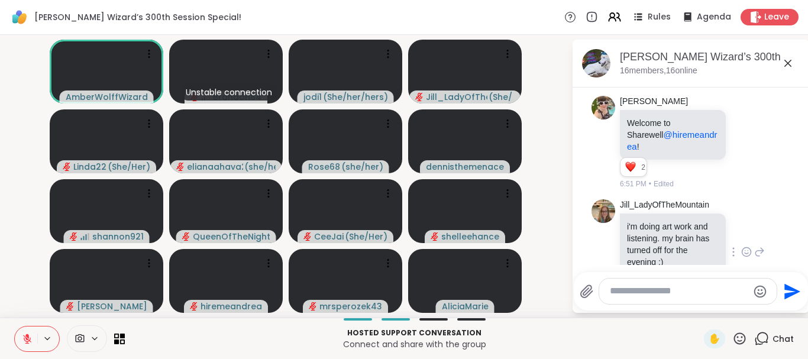
click at [21, 335] on button at bounding box center [26, 339] width 22 height 25
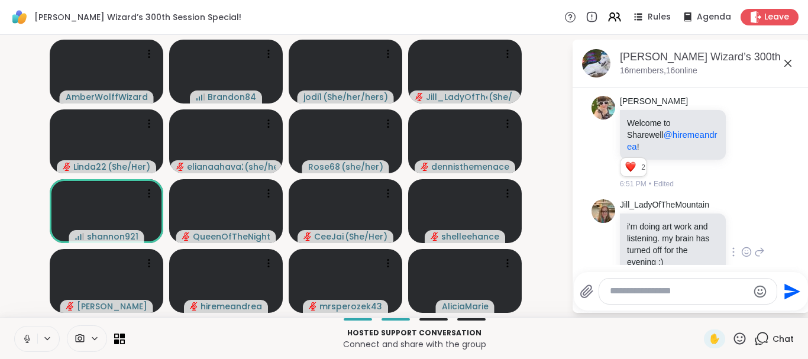
click at [21, 335] on button at bounding box center [26, 339] width 22 height 25
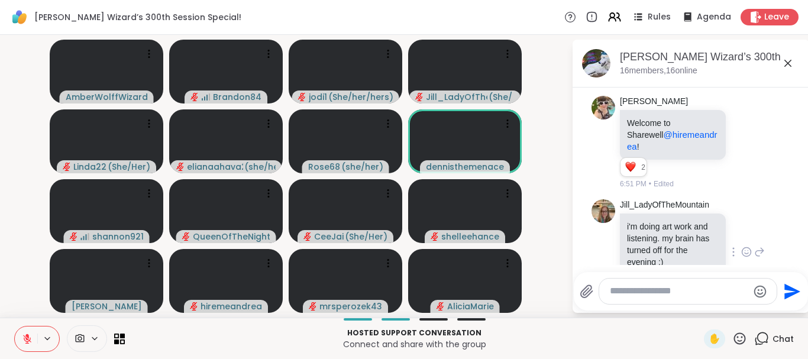
click at [33, 337] on button at bounding box center [26, 339] width 22 height 25
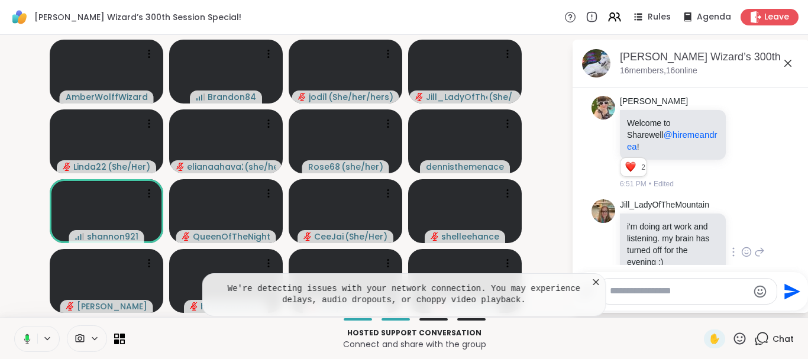
click at [28, 333] on button at bounding box center [25, 339] width 24 height 25
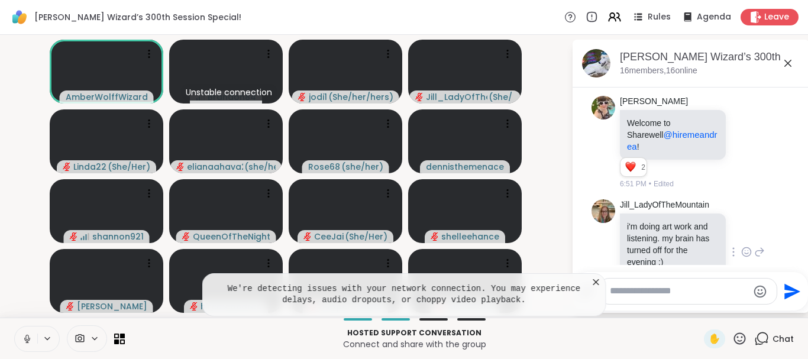
click at [28, 333] on button at bounding box center [26, 339] width 22 height 25
click at [28, 340] on icon at bounding box center [27, 339] width 4 height 1
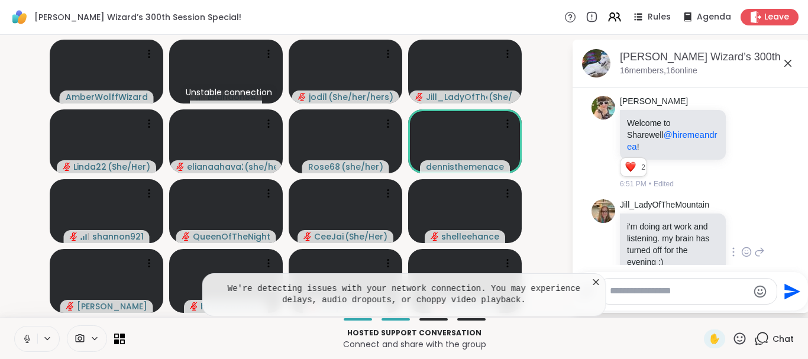
click at [28, 342] on icon at bounding box center [27, 339] width 11 height 11
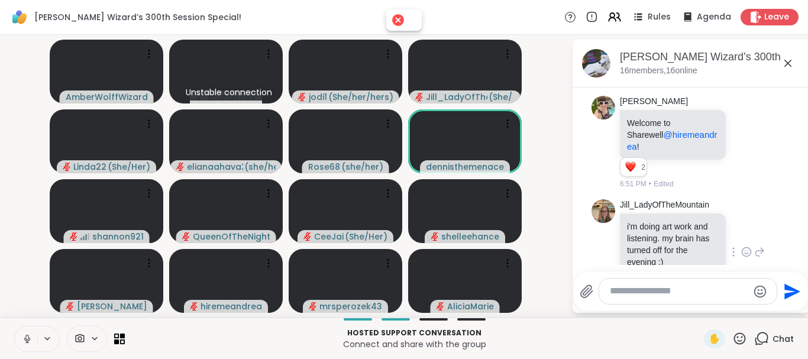
click at [24, 333] on button at bounding box center [26, 339] width 22 height 25
click at [26, 334] on icon at bounding box center [27, 339] width 11 height 11
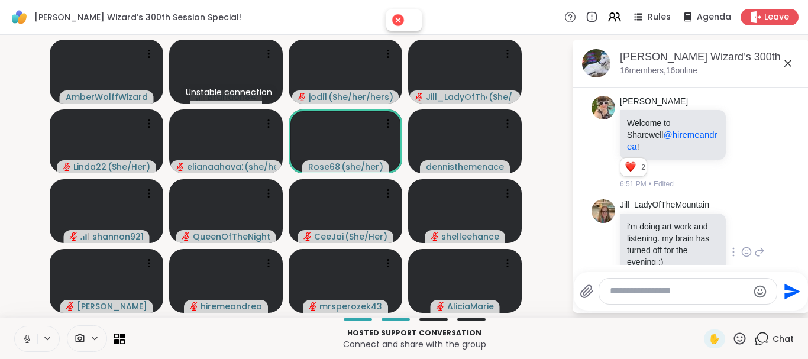
click at [26, 334] on icon at bounding box center [27, 339] width 11 height 11
click at [28, 332] on button at bounding box center [26, 339] width 22 height 25
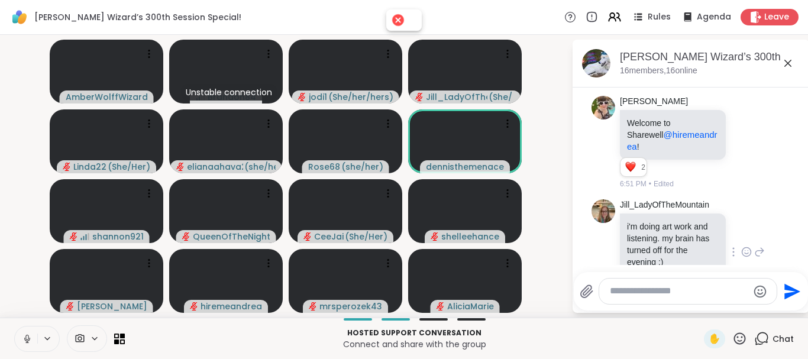
click at [15, 327] on button at bounding box center [26, 339] width 22 height 25
click at [22, 334] on icon at bounding box center [27, 339] width 11 height 11
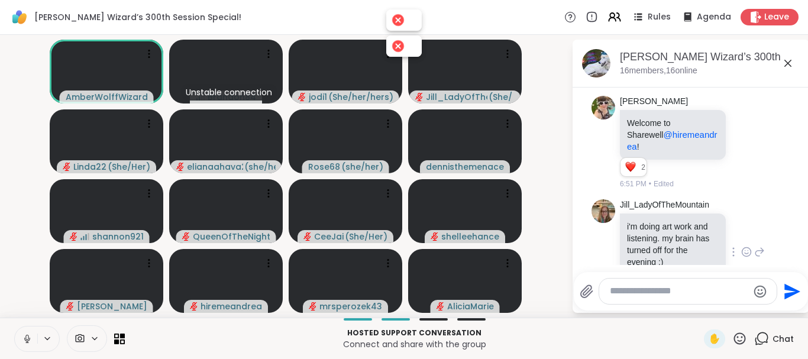
click at [22, 334] on icon at bounding box center [27, 339] width 11 height 11
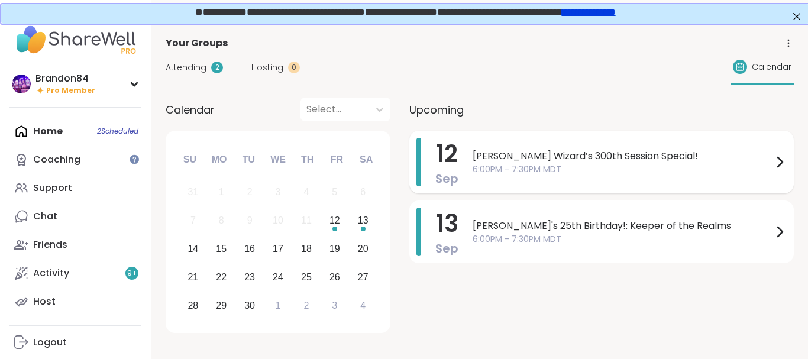
click at [571, 163] on span "[PERSON_NAME] Wizard’s 300th Session Special!" at bounding box center [623, 156] width 300 height 14
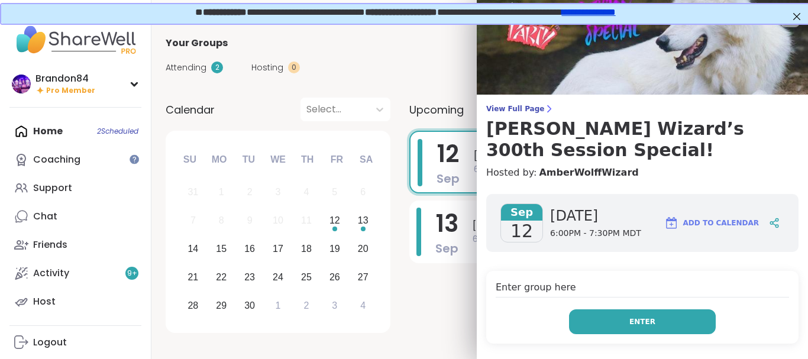
click at [611, 309] on button "Enter" at bounding box center [642, 321] width 147 height 25
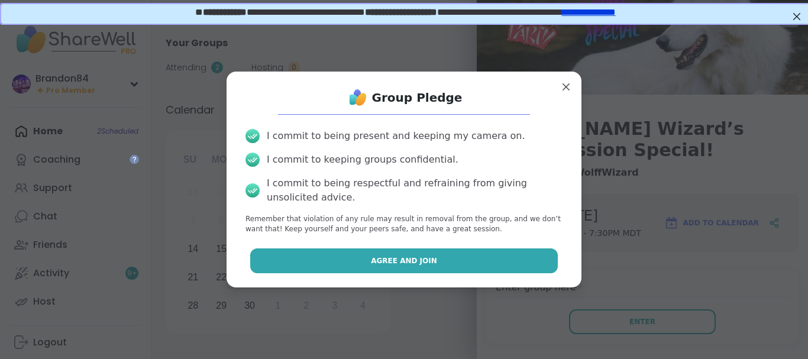
click at [476, 261] on button "Agree and Join" at bounding box center [404, 260] width 308 height 25
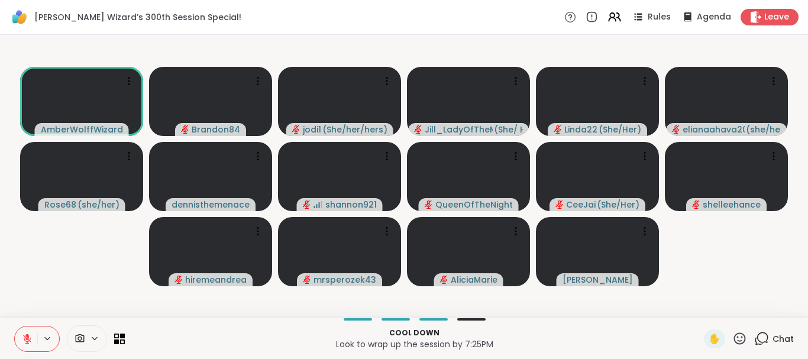
click at [24, 336] on icon at bounding box center [27, 339] width 8 height 8
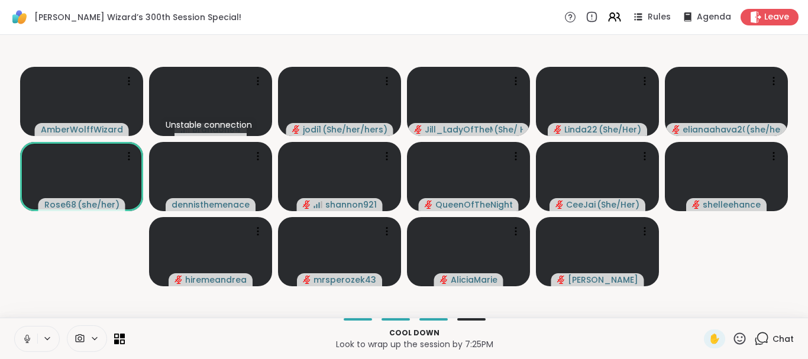
click at [24, 336] on icon at bounding box center [27, 339] width 11 height 11
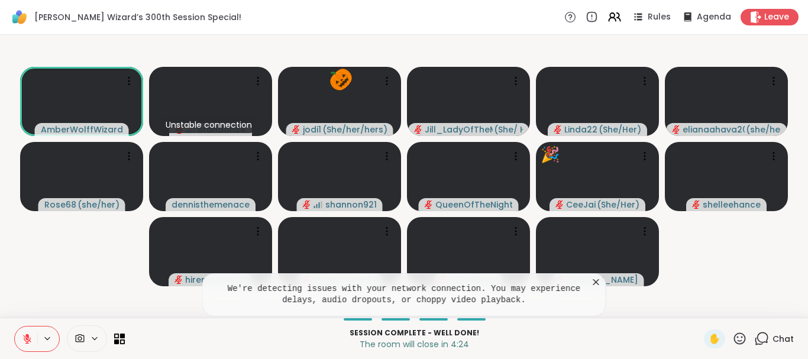
click at [741, 335] on icon at bounding box center [739, 338] width 15 height 15
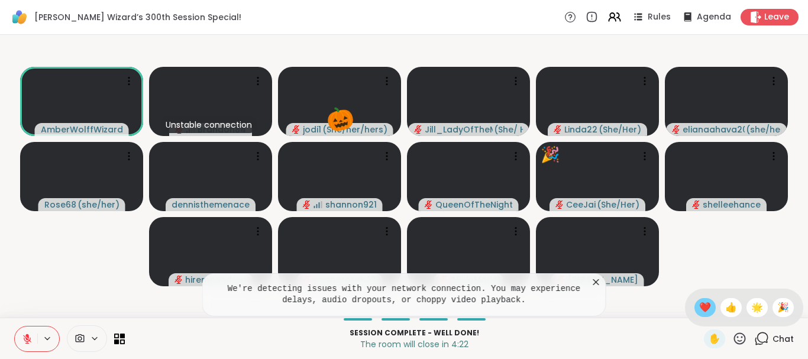
click at [700, 308] on span "❤️" at bounding box center [705, 308] width 12 height 14
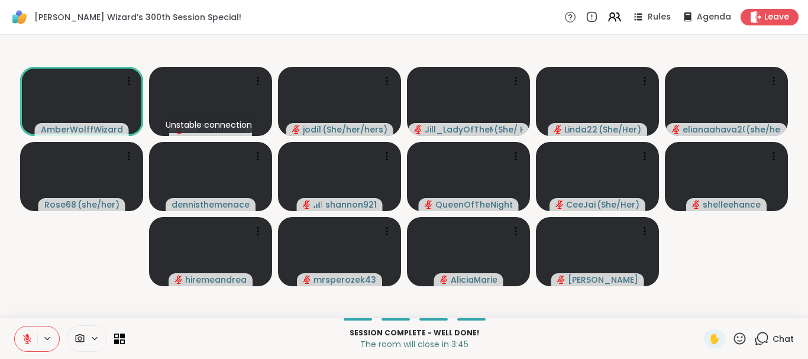
click at [744, 338] on icon at bounding box center [739, 338] width 15 height 15
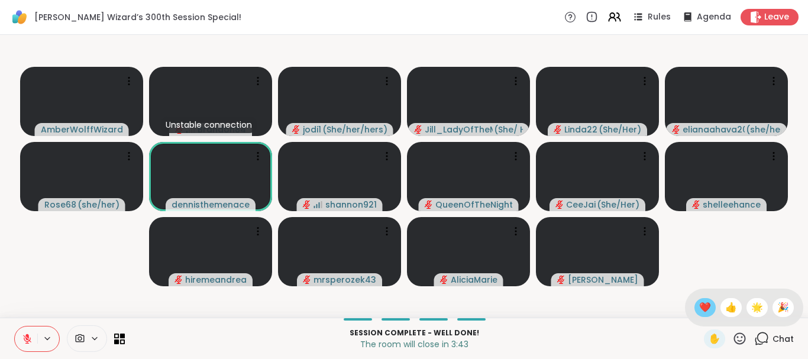
click at [706, 305] on span "❤️" at bounding box center [705, 308] width 12 height 14
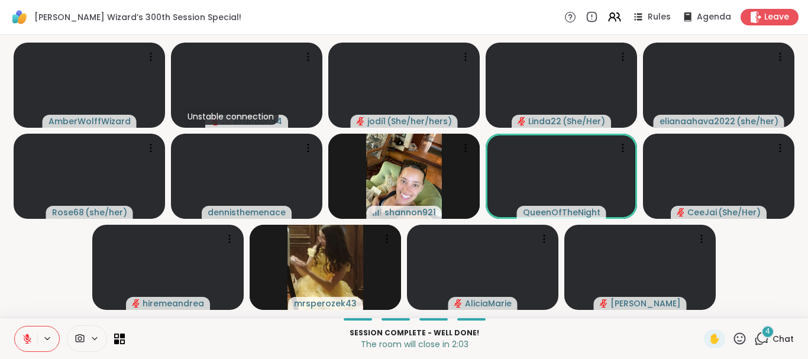
click at [22, 343] on icon at bounding box center [27, 339] width 11 height 11
